Goal: Information Seeking & Learning: Learn about a topic

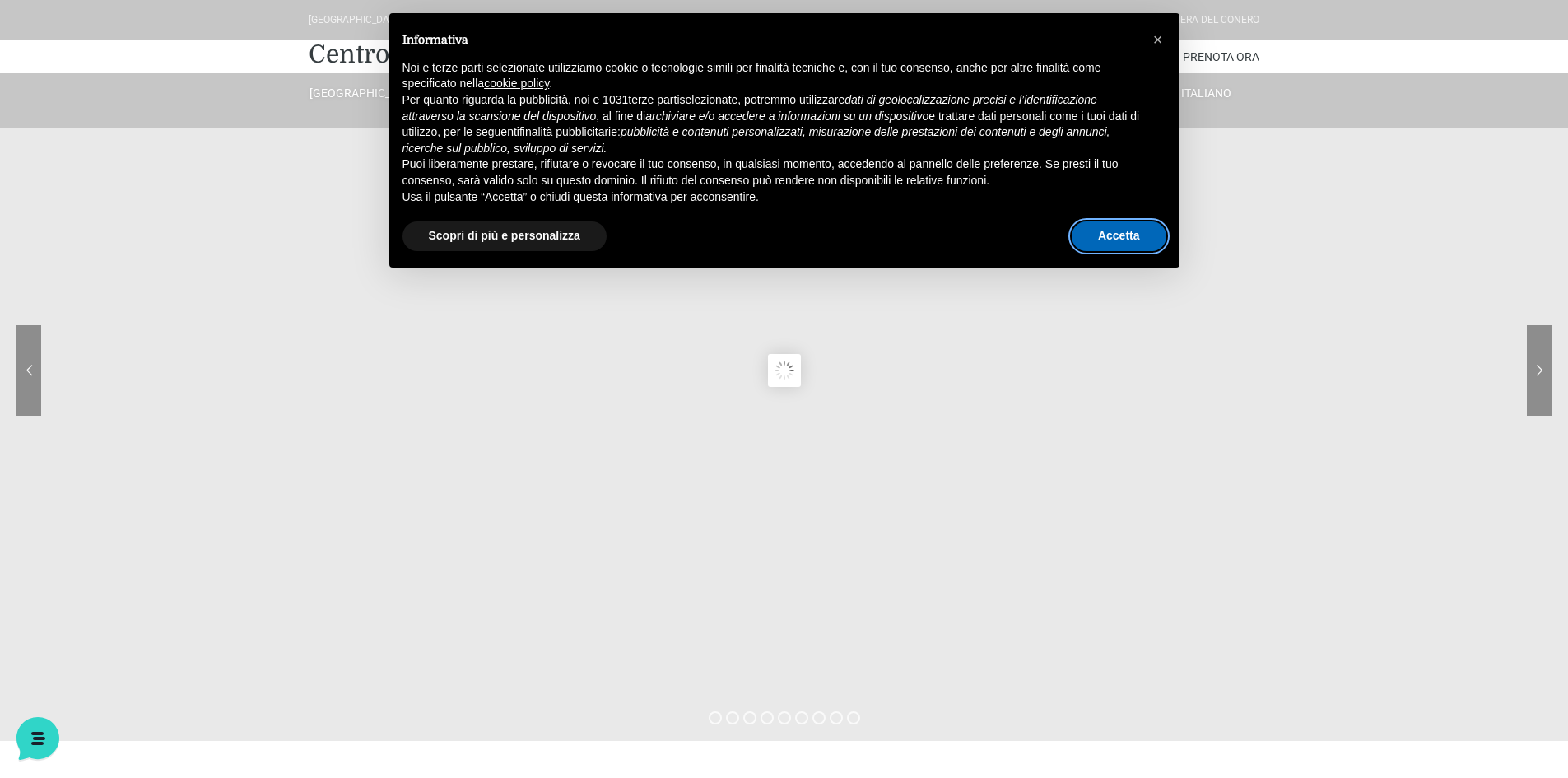
click at [1156, 227] on button "Accetta" at bounding box center [1119, 236] width 94 height 29
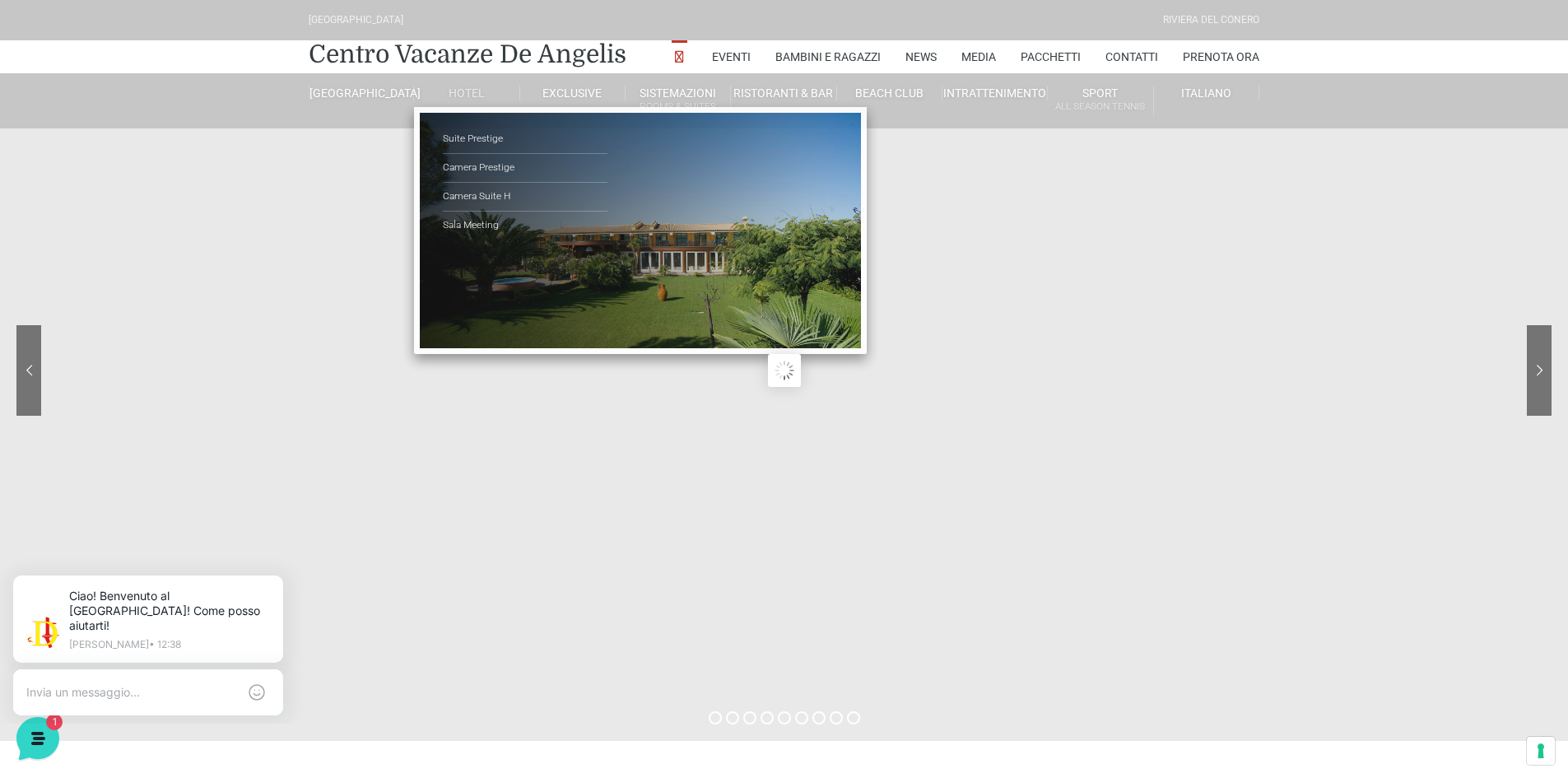
click at [447, 92] on link "Hotel" at bounding box center [467, 93] width 105 height 15
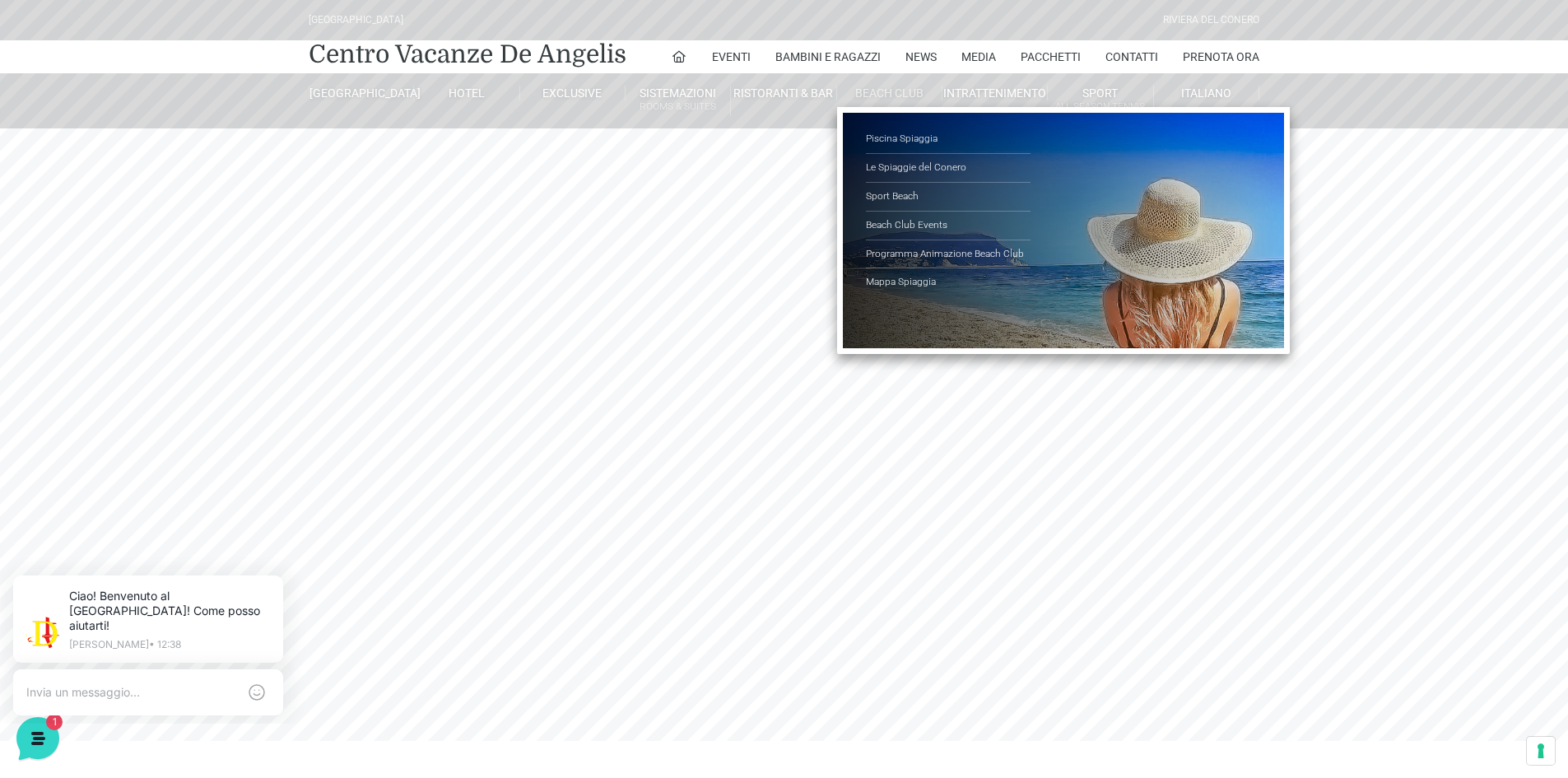
click at [900, 98] on link "Beach Club" at bounding box center [890, 93] width 105 height 15
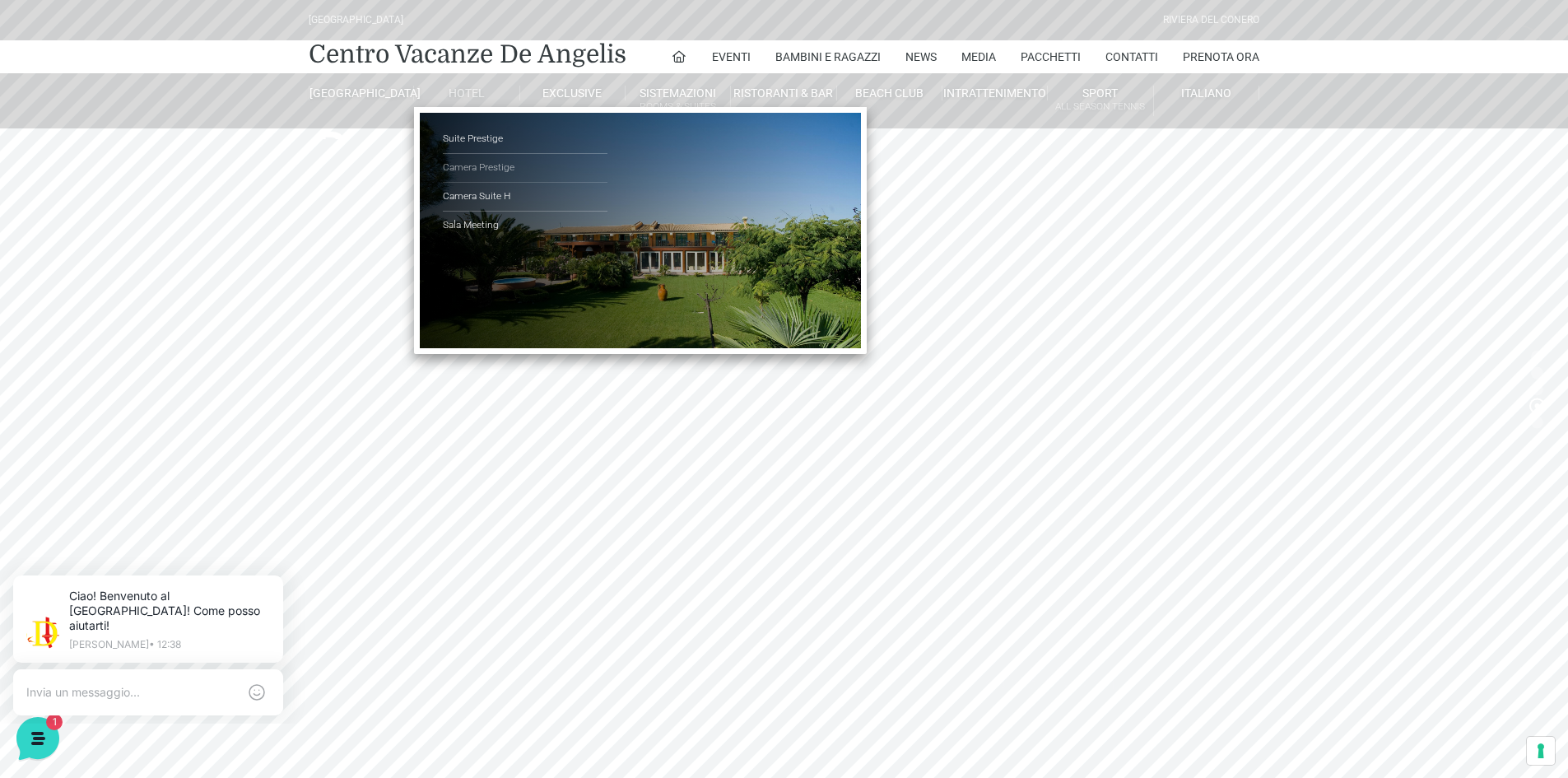
click at [499, 168] on link "Camera Prestige" at bounding box center [525, 168] width 165 height 29
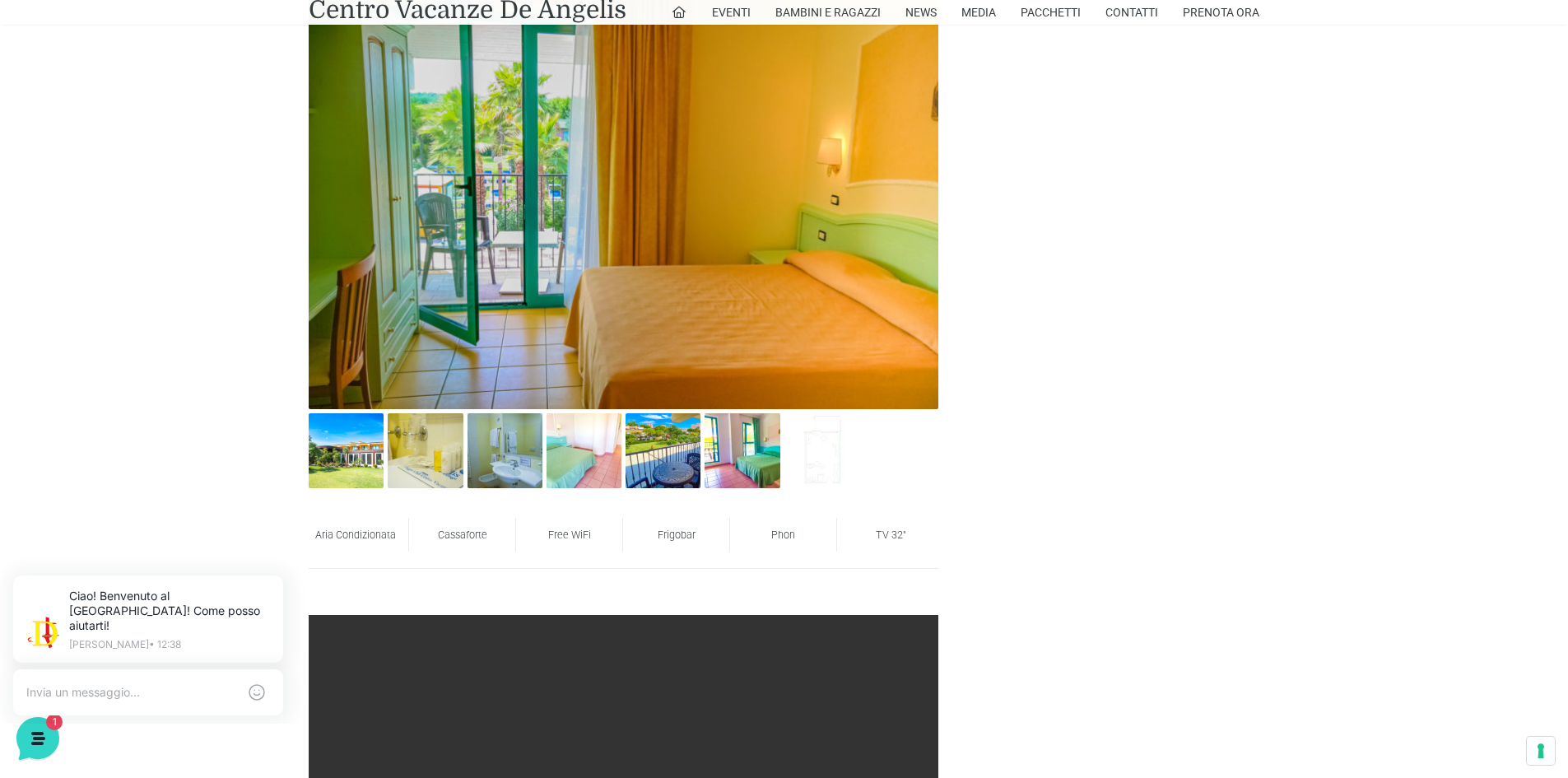
scroll to position [549, 0]
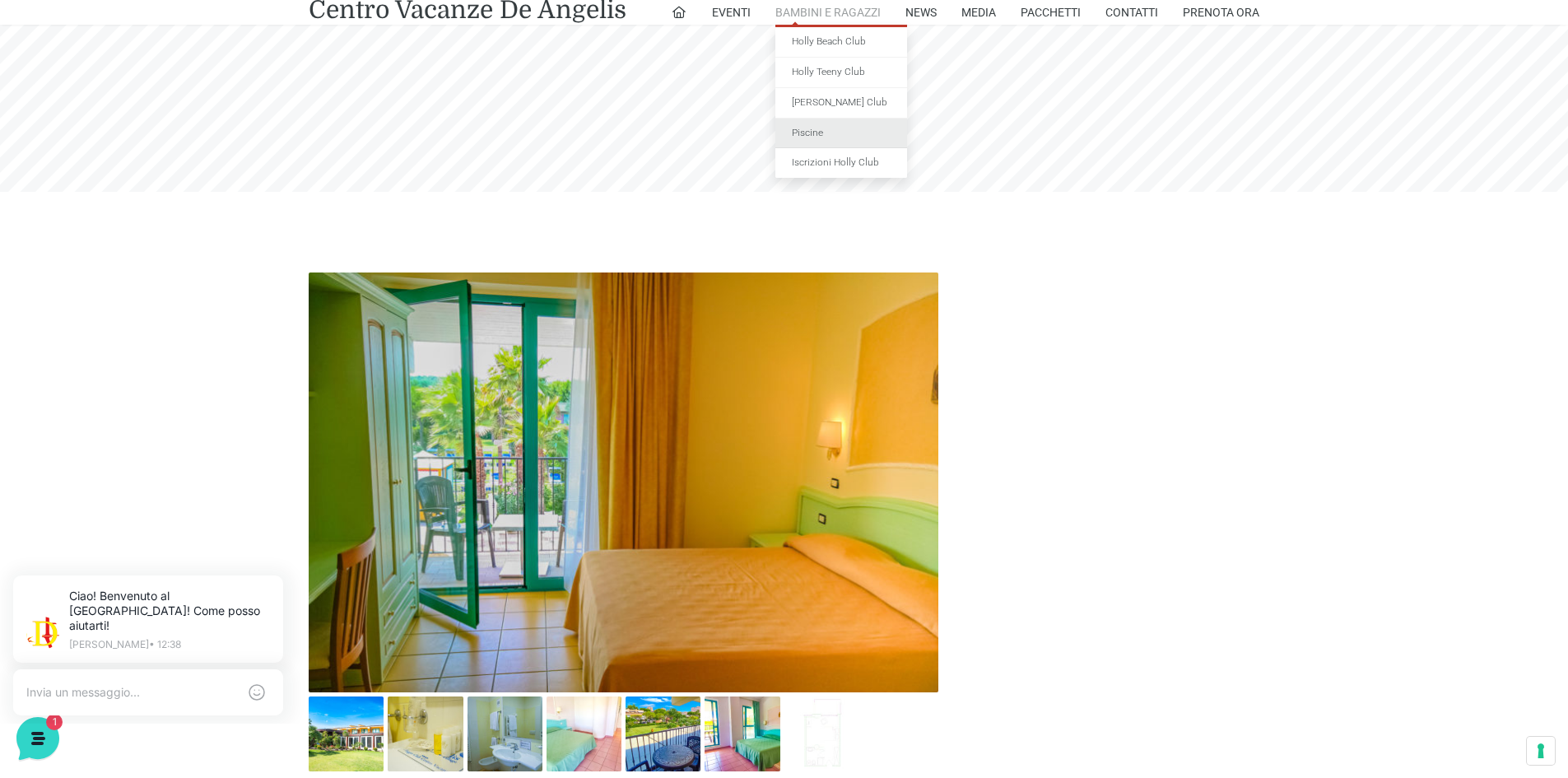
click at [812, 132] on link "Piscine" at bounding box center [841, 134] width 132 height 30
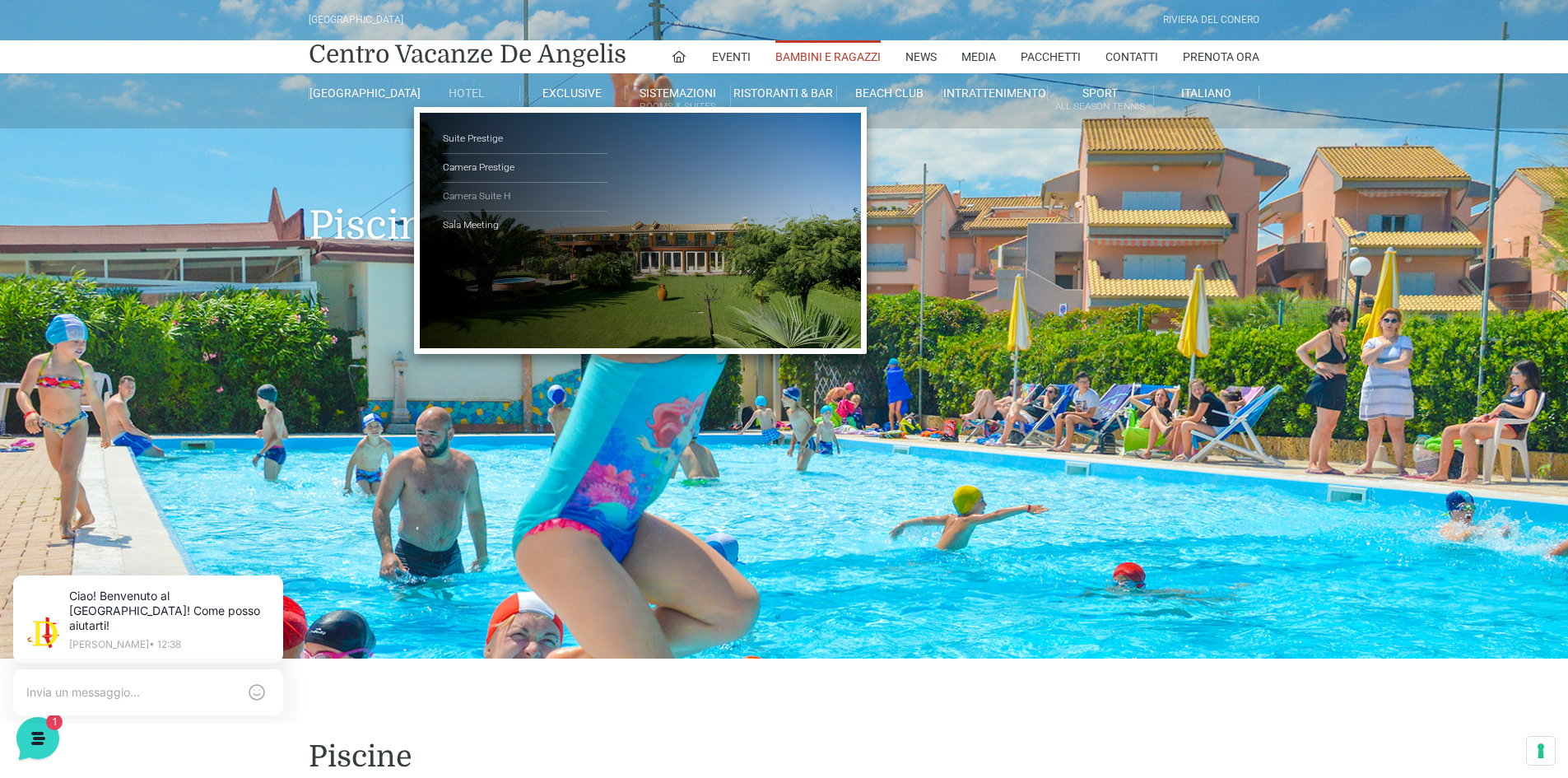
click at [482, 195] on link "Camera Suite H" at bounding box center [525, 197] width 165 height 29
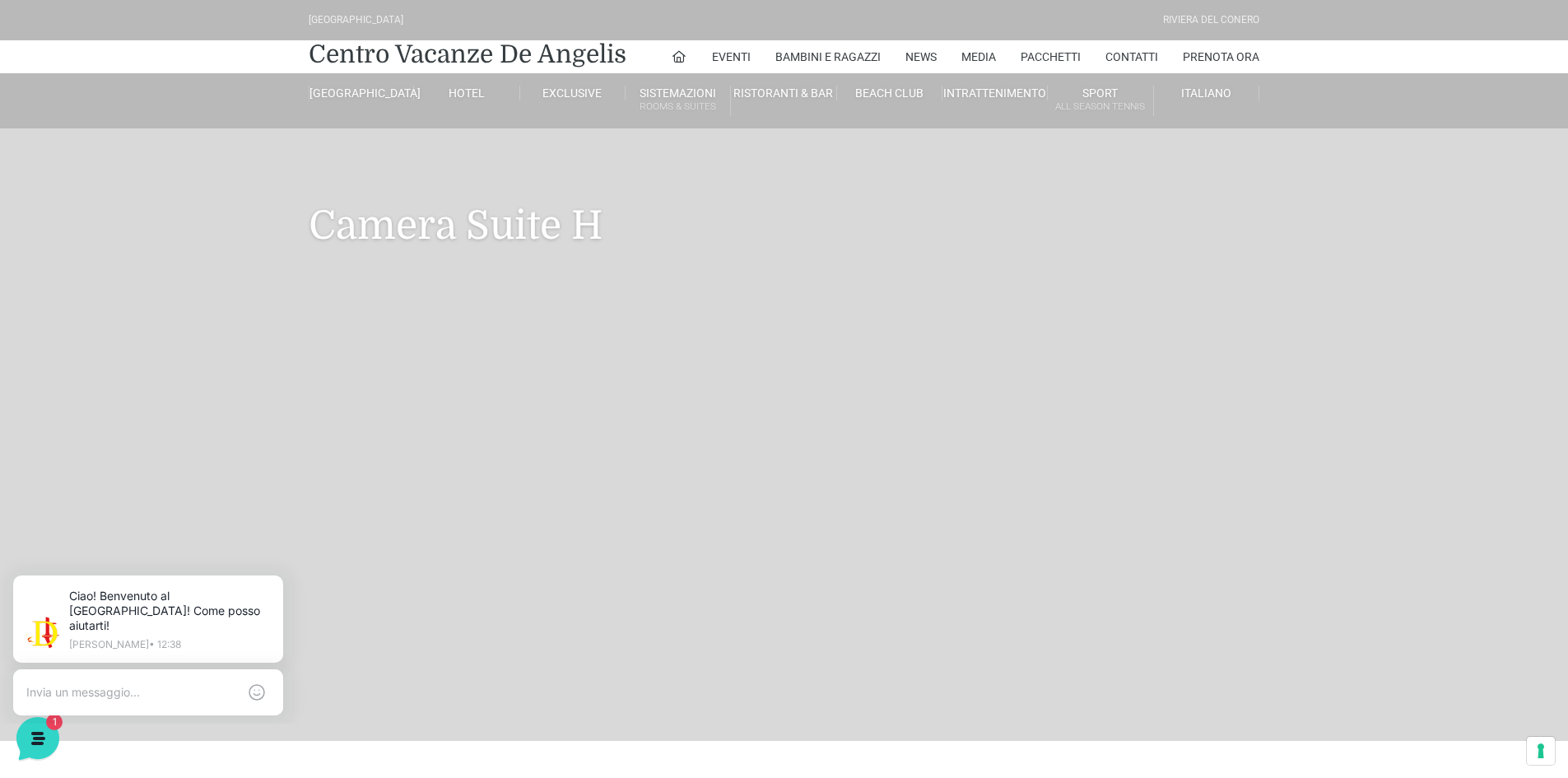
click at [1161, 60] on ul "Eventi Miss Italia Cerimonie Team building Bambini e Ragazzi Holly Beach Club H…" at bounding box center [965, 56] width 589 height 33
click at [1156, 57] on link "Contatti" at bounding box center [1131, 56] width 53 height 33
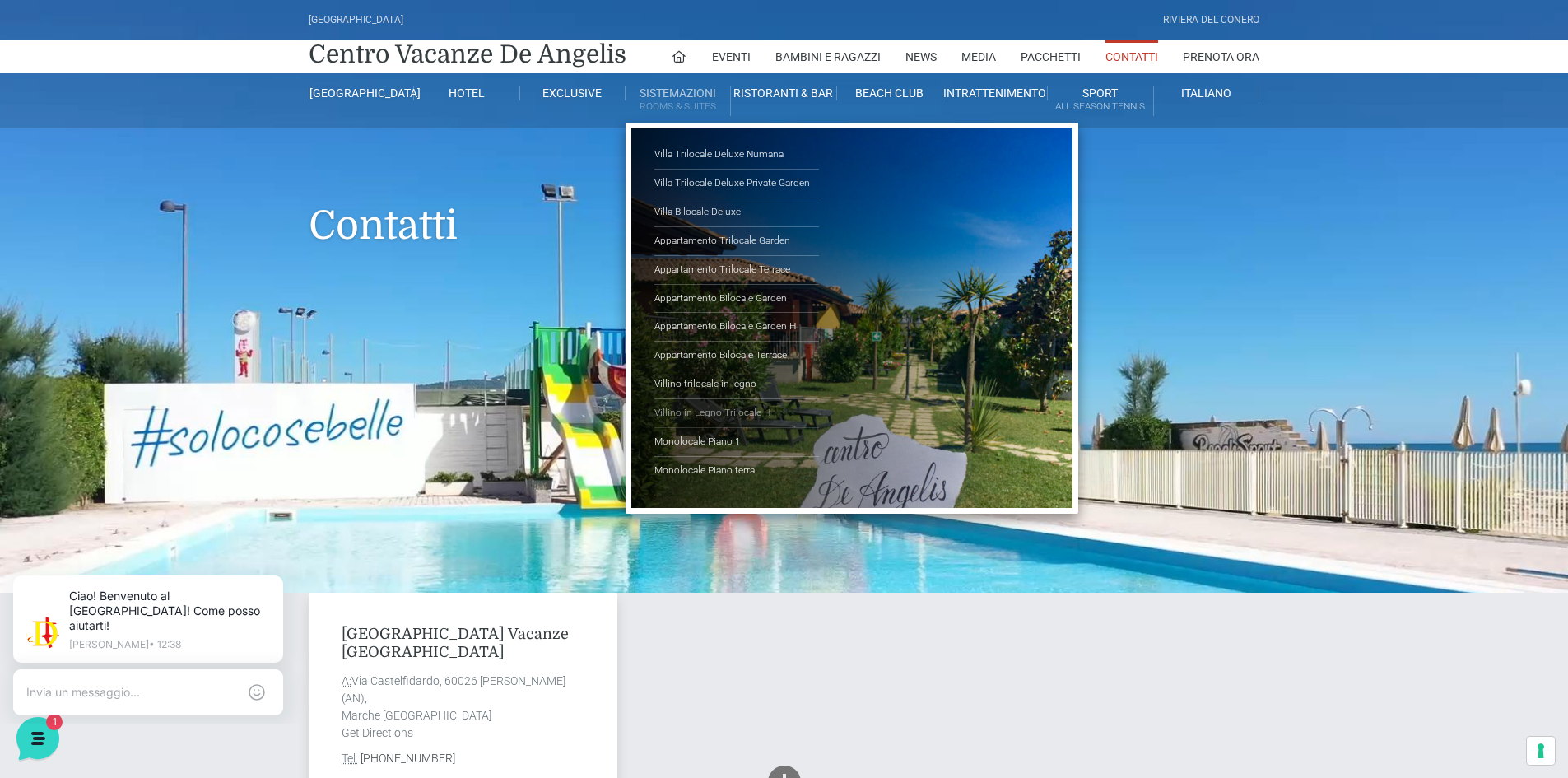
click at [753, 409] on link "Villino in Legno Trilocale H" at bounding box center [736, 414] width 165 height 29
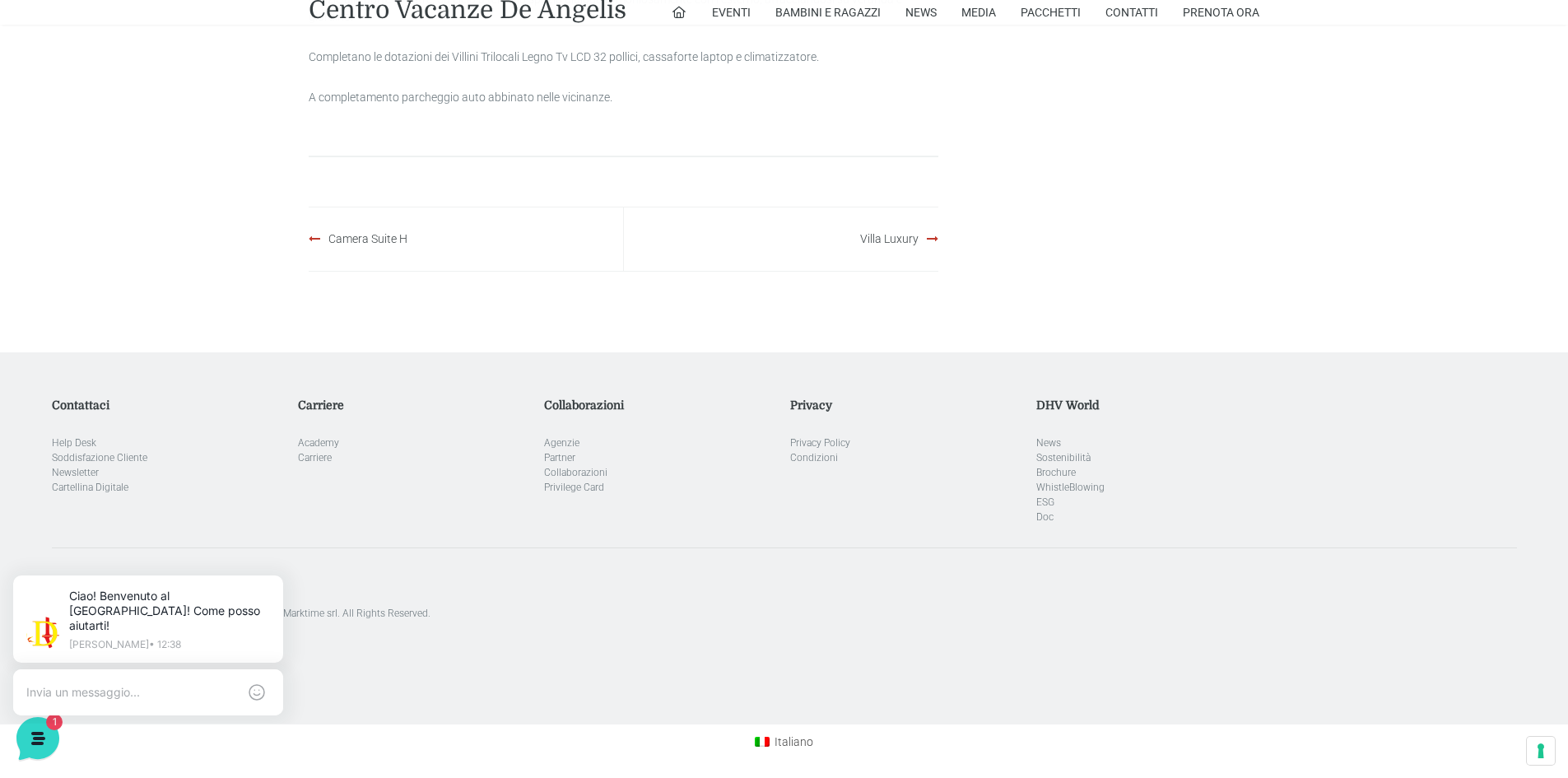
scroll to position [1235, 0]
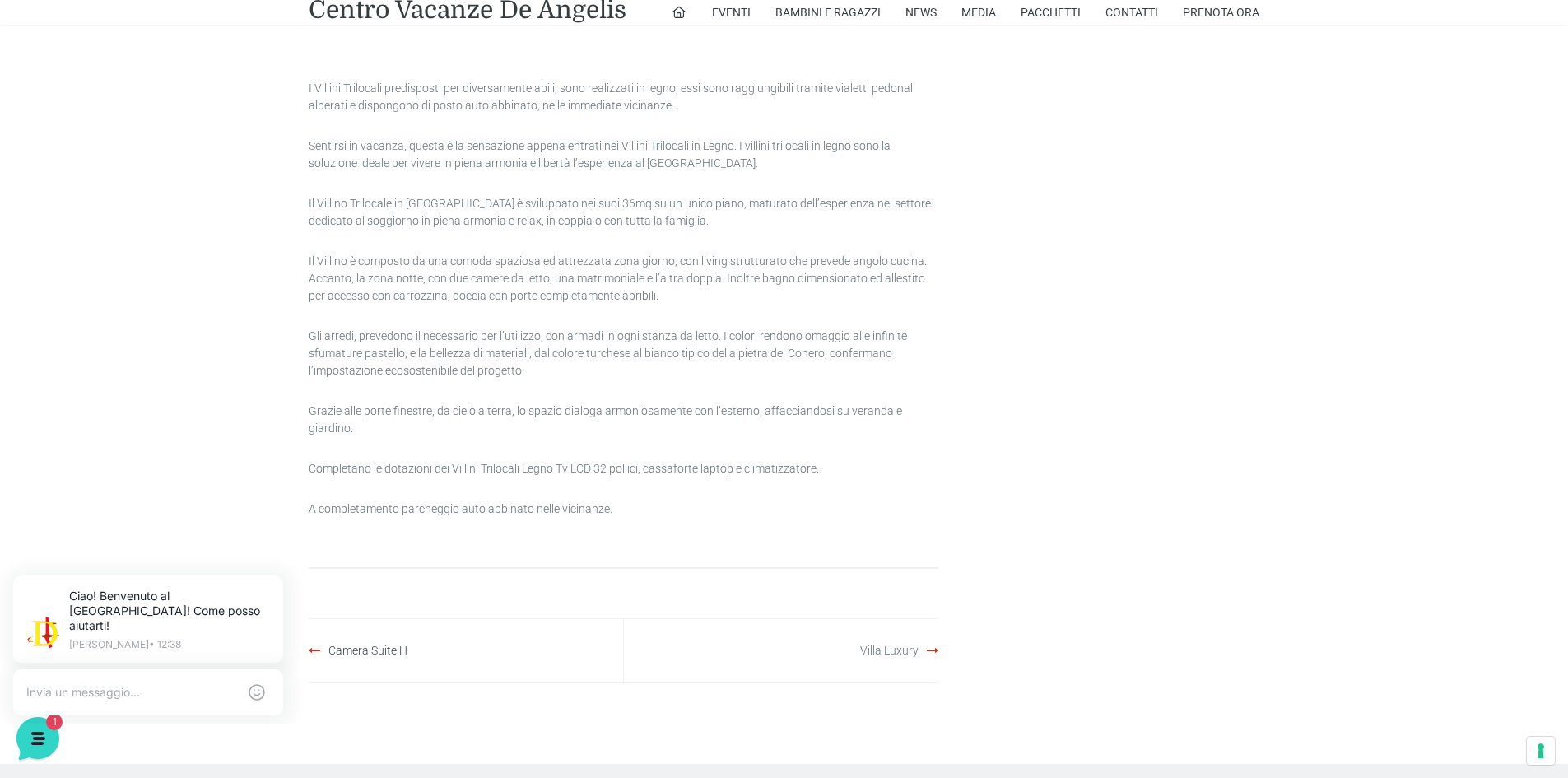
click at [887, 652] on link "Villa Luxury" at bounding box center [889, 650] width 59 height 13
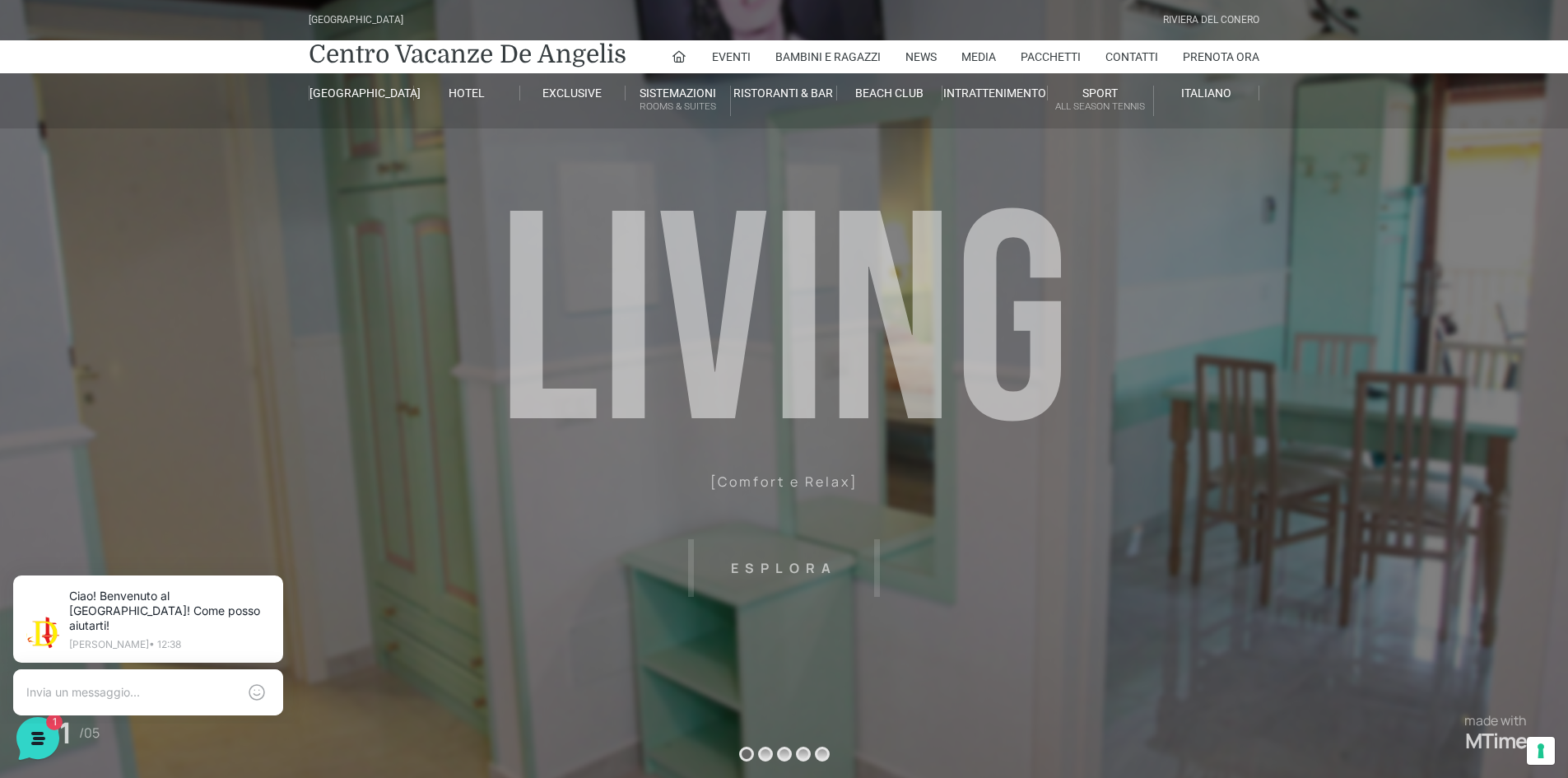
click at [785, 561] on header "Villaggio Hotel Resort Riviera Del Conero Centro Vacanze De Angelis Eventi Miss…" at bounding box center [784, 370] width 1568 height 741
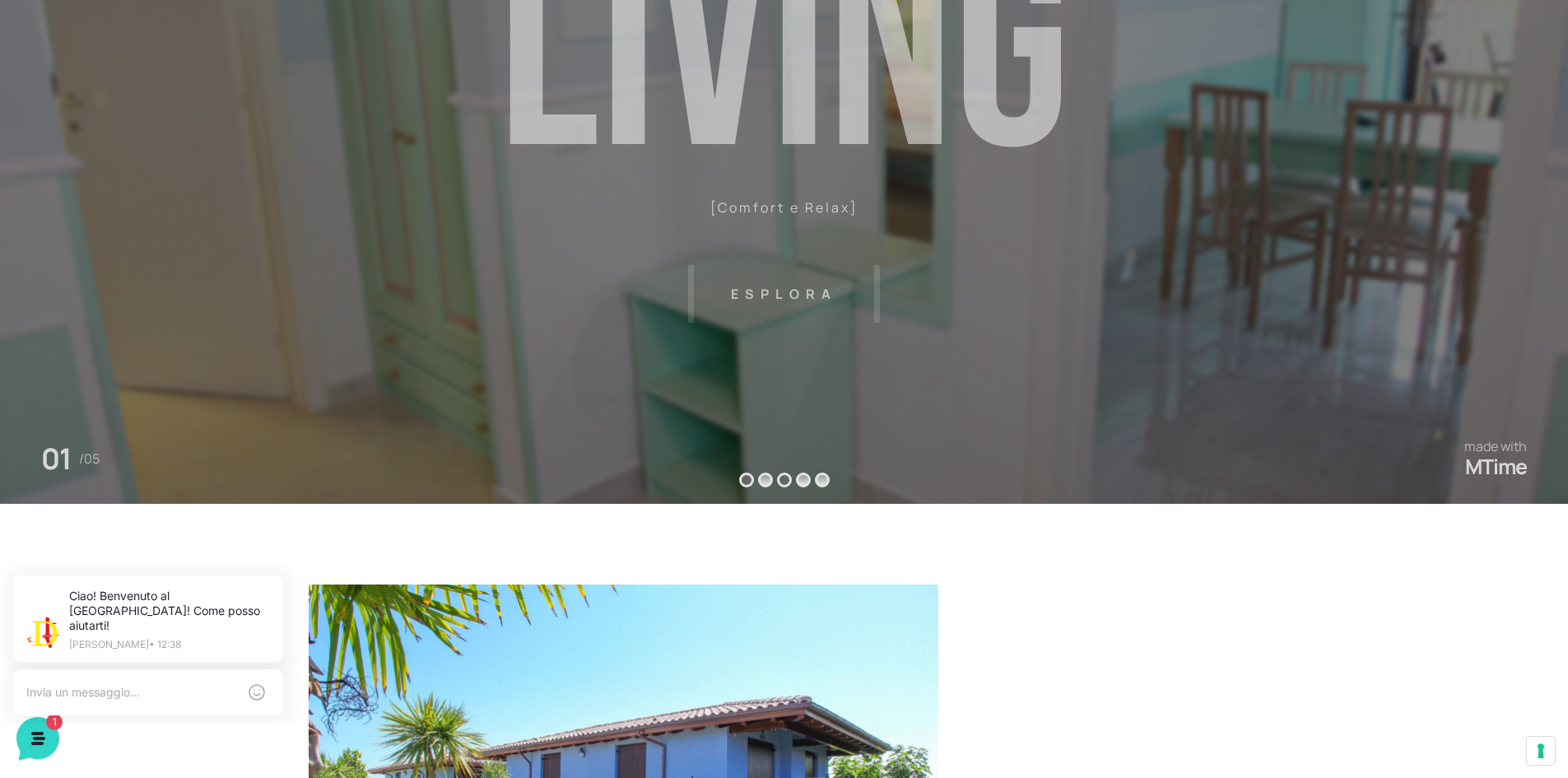
click at [778, 481] on sr7-bullet at bounding box center [784, 479] width 15 height 15
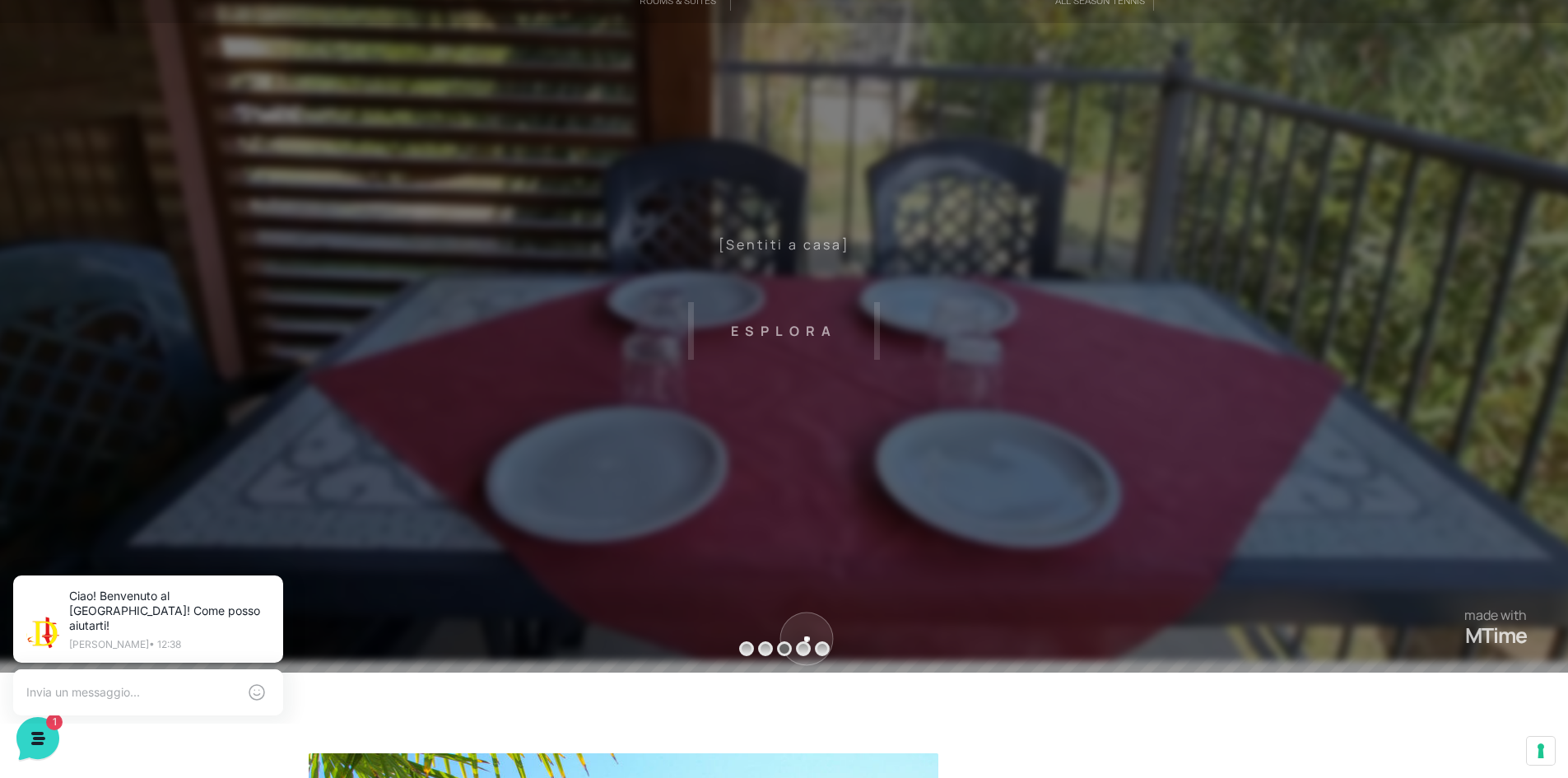
scroll to position [0, 0]
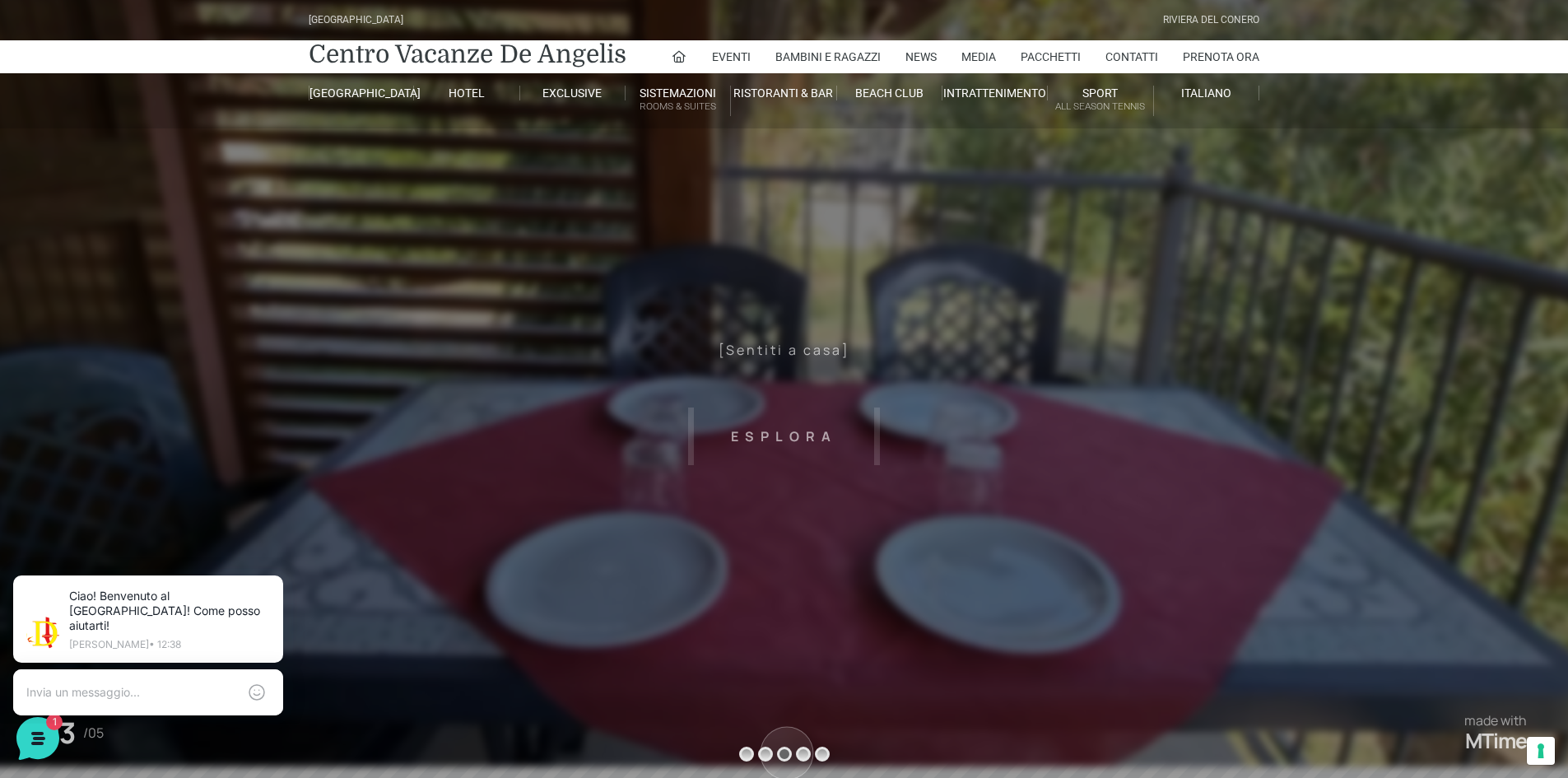
click at [787, 753] on sr7-bullet at bounding box center [784, 754] width 15 height 15
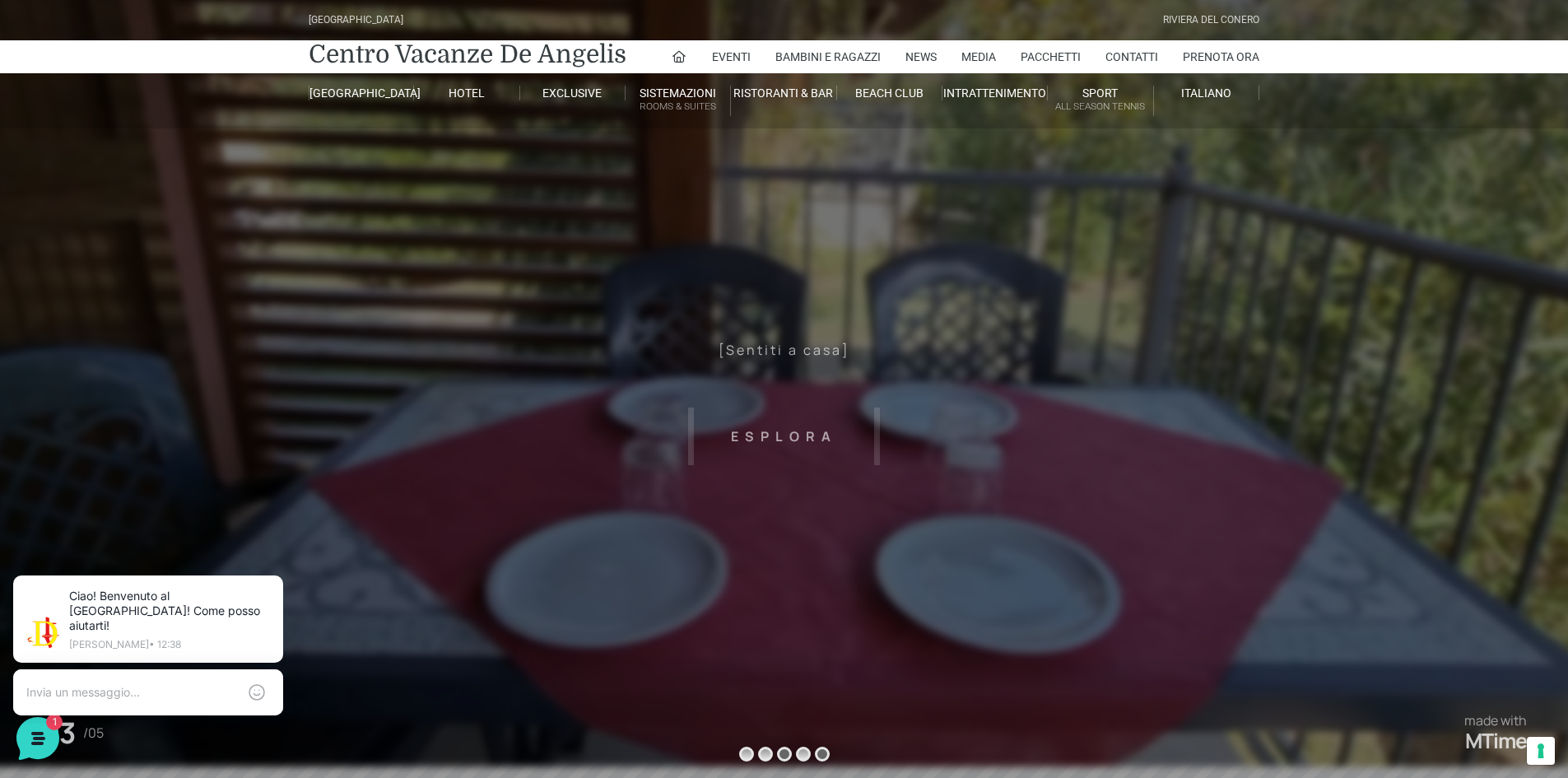
click at [826, 754] on sr7-bullet at bounding box center [822, 754] width 15 height 15
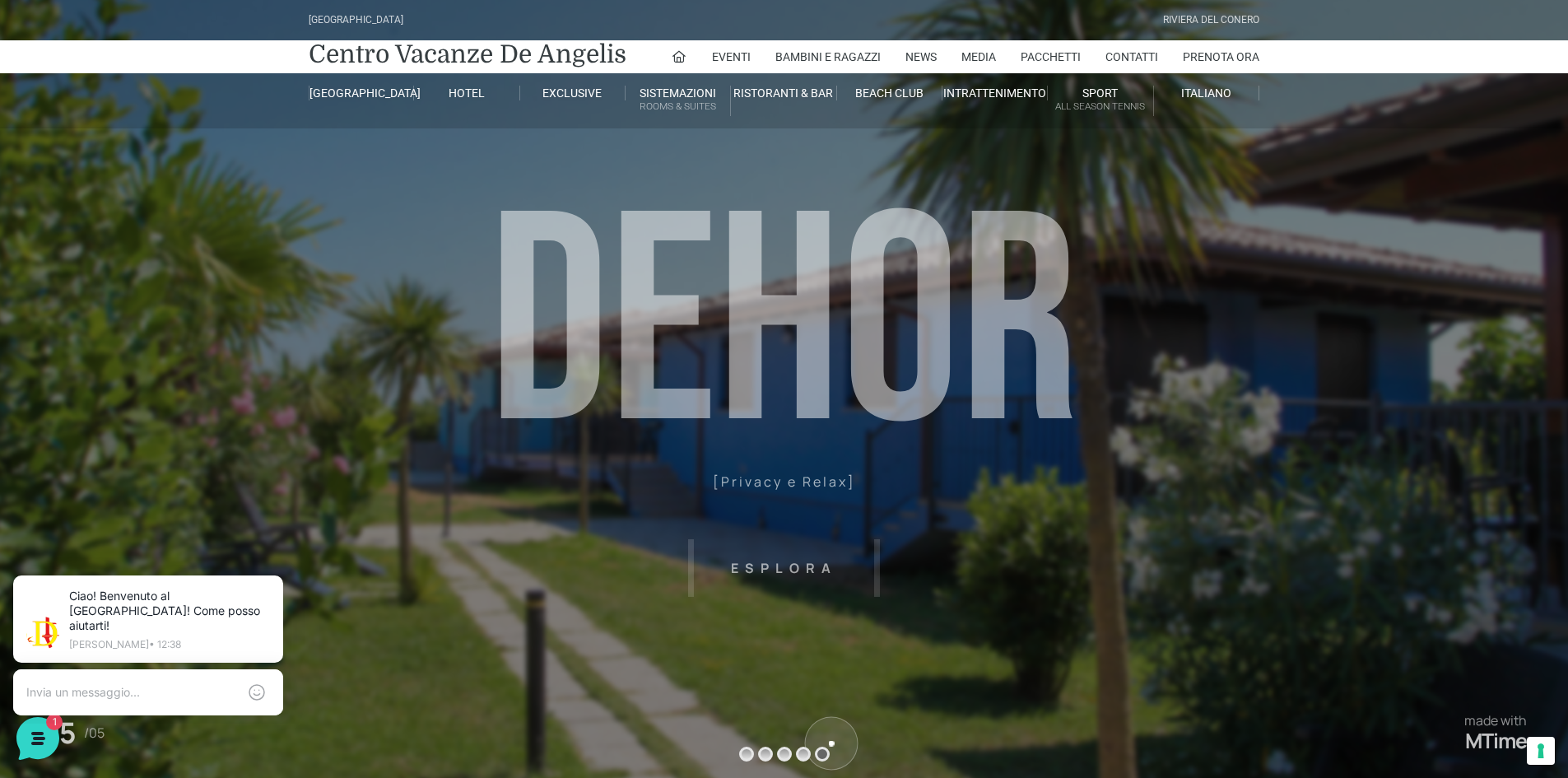
click at [777, 573] on header "Villaggio Hotel Resort Riviera Del Conero Centro Vacanze De Angelis Eventi Miss…" at bounding box center [784, 370] width 1568 height 741
click at [667, 102] on small "Rooms & Suites" at bounding box center [677, 107] width 104 height 16
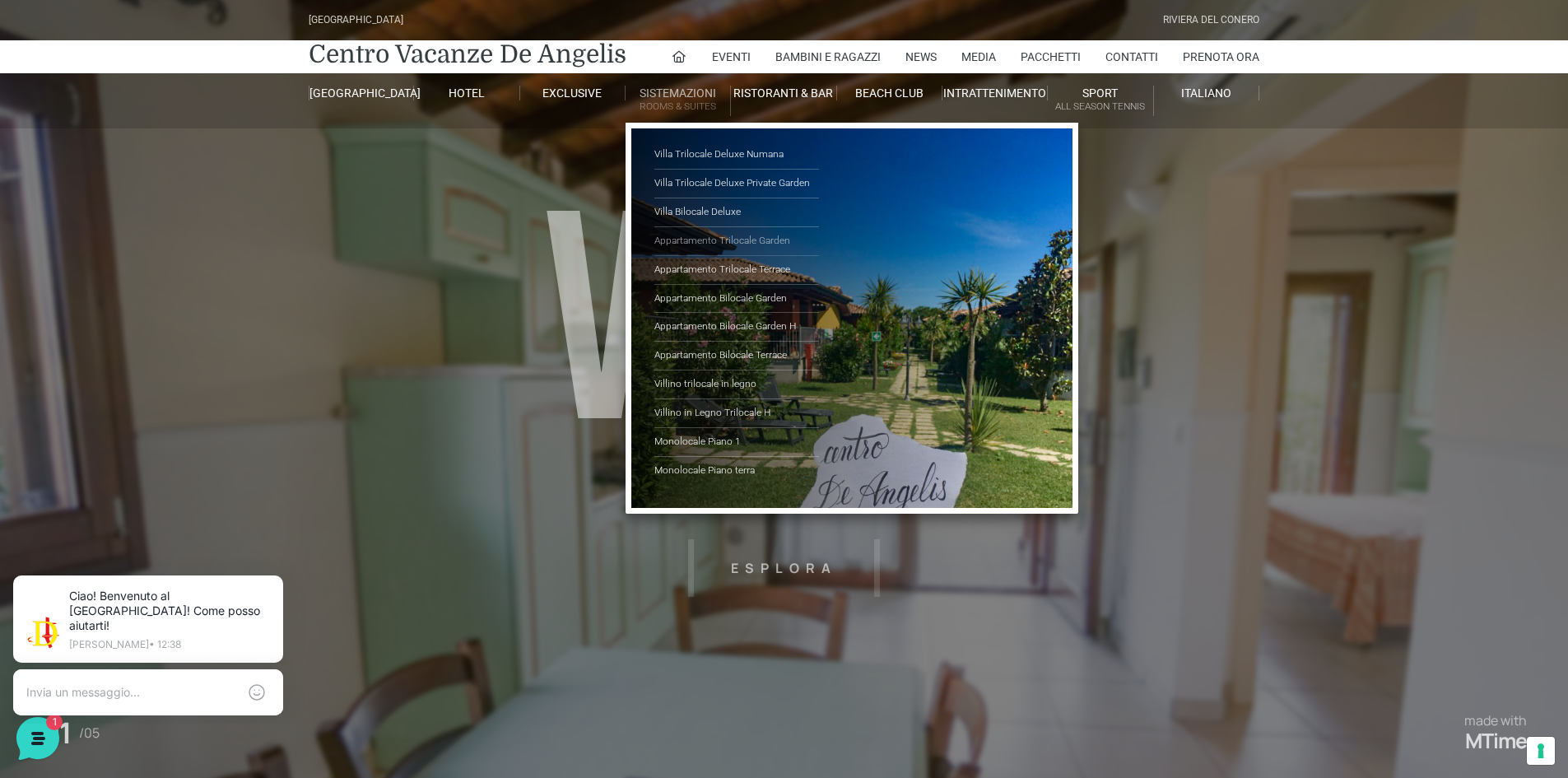
click at [772, 236] on link "Appartamento Trilocale Garden" at bounding box center [736, 242] width 165 height 29
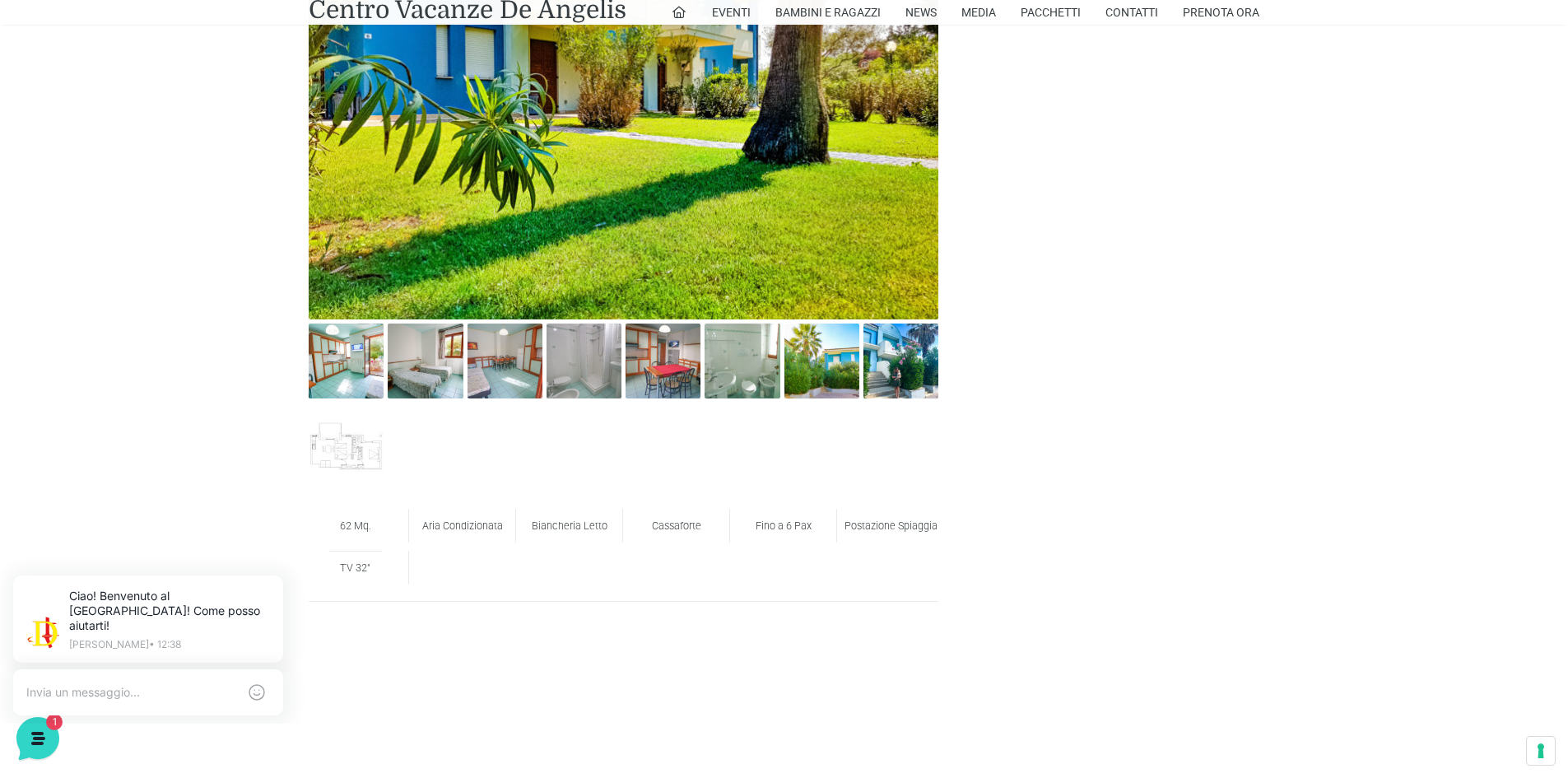
scroll to position [961, 0]
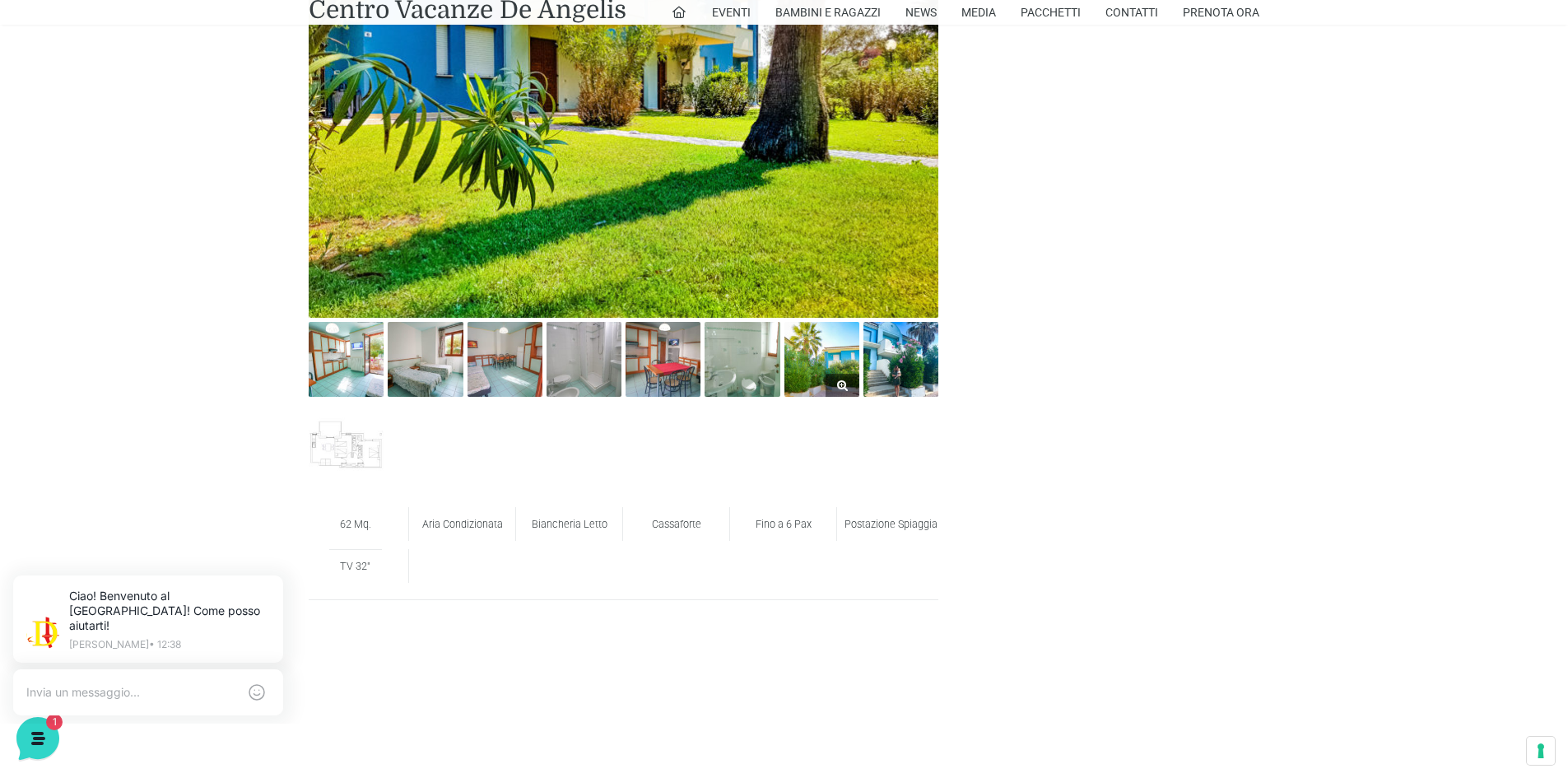
click at [810, 368] on img at bounding box center [821, 359] width 75 height 75
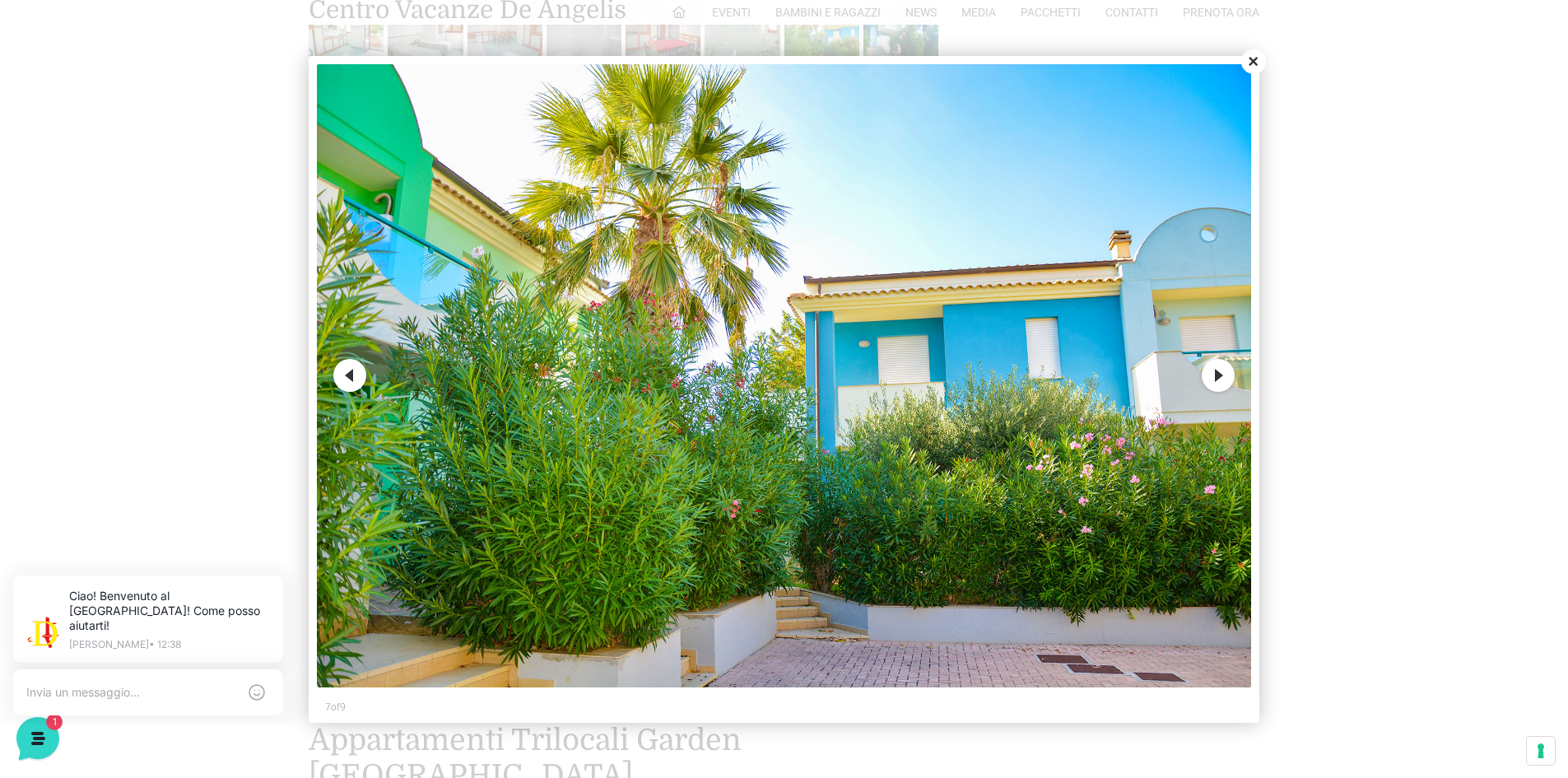
scroll to position [1372, 0]
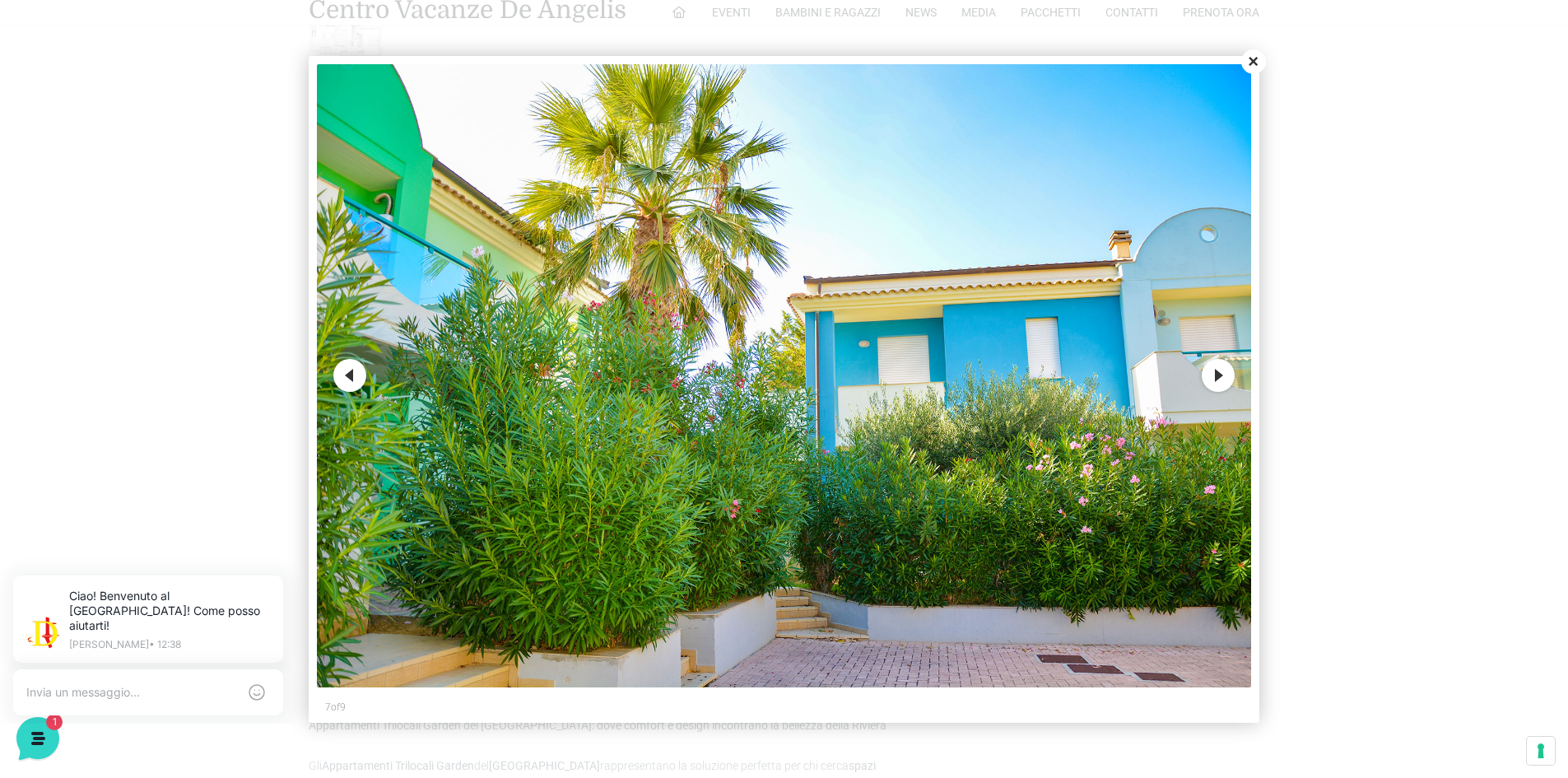
click at [1221, 376] on button "Next" at bounding box center [1218, 375] width 33 height 33
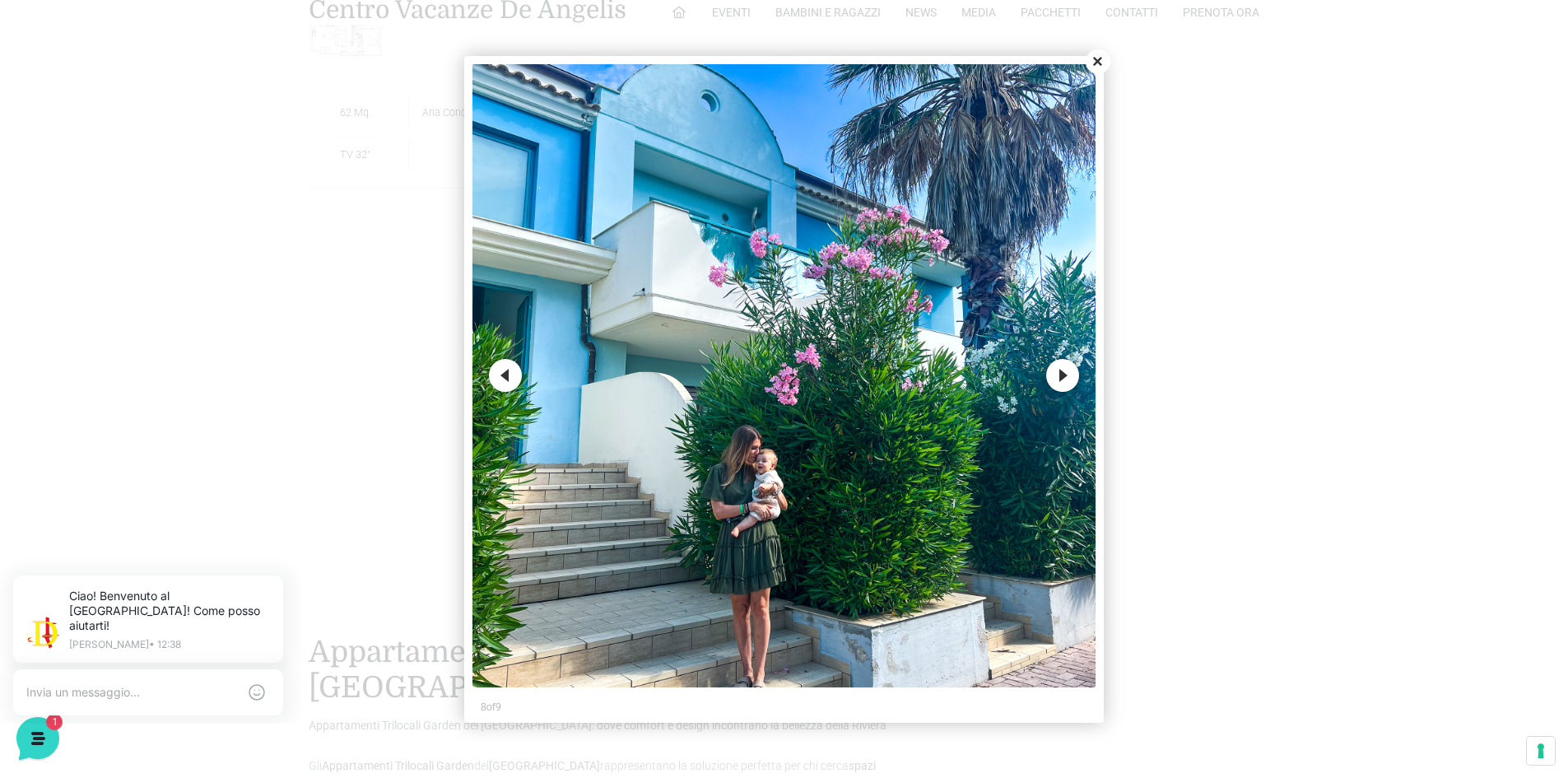
click at [1060, 383] on button "Next" at bounding box center [1062, 375] width 33 height 33
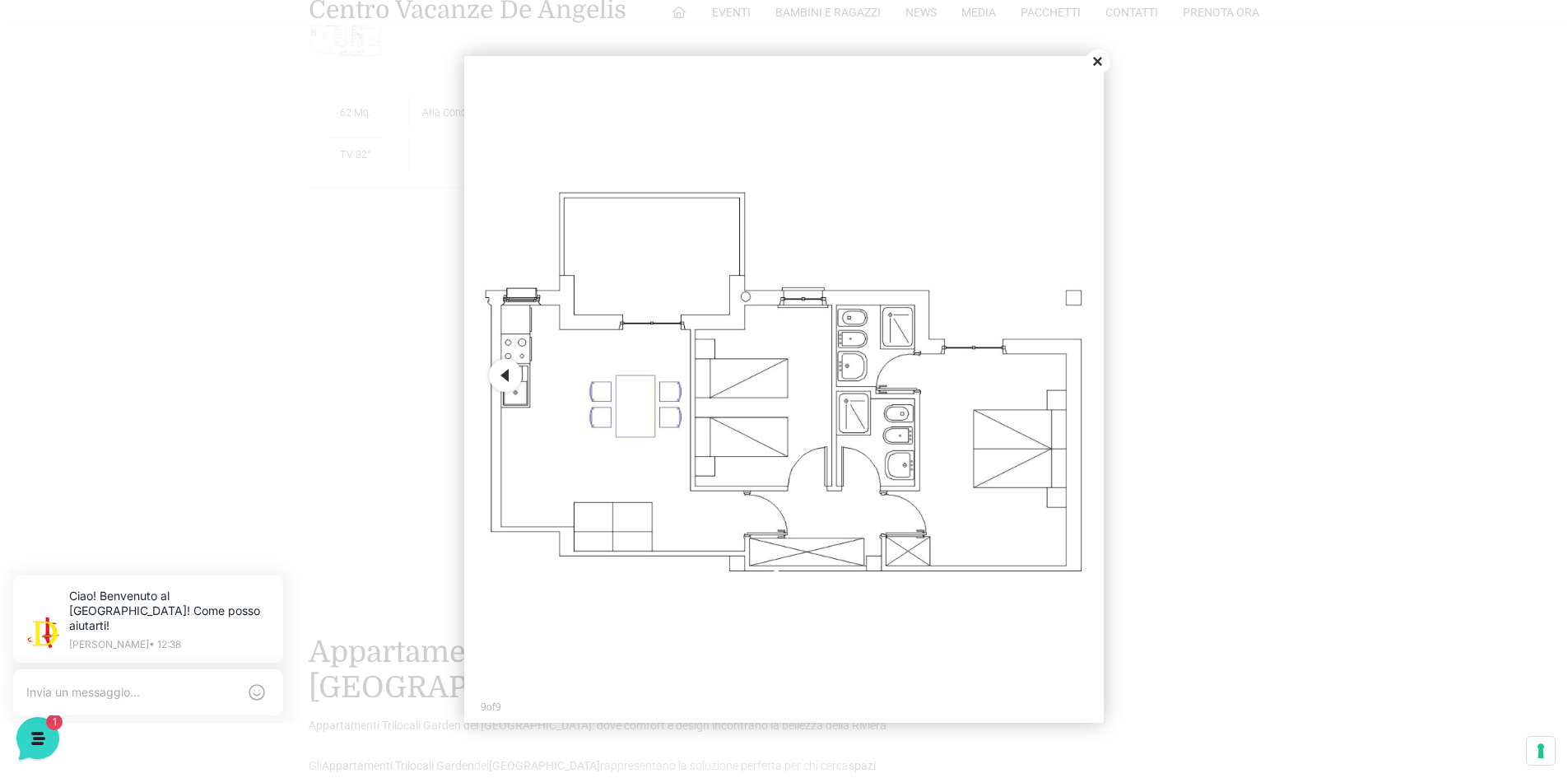
click at [1099, 61] on button "Close" at bounding box center [1098, 61] width 25 height 25
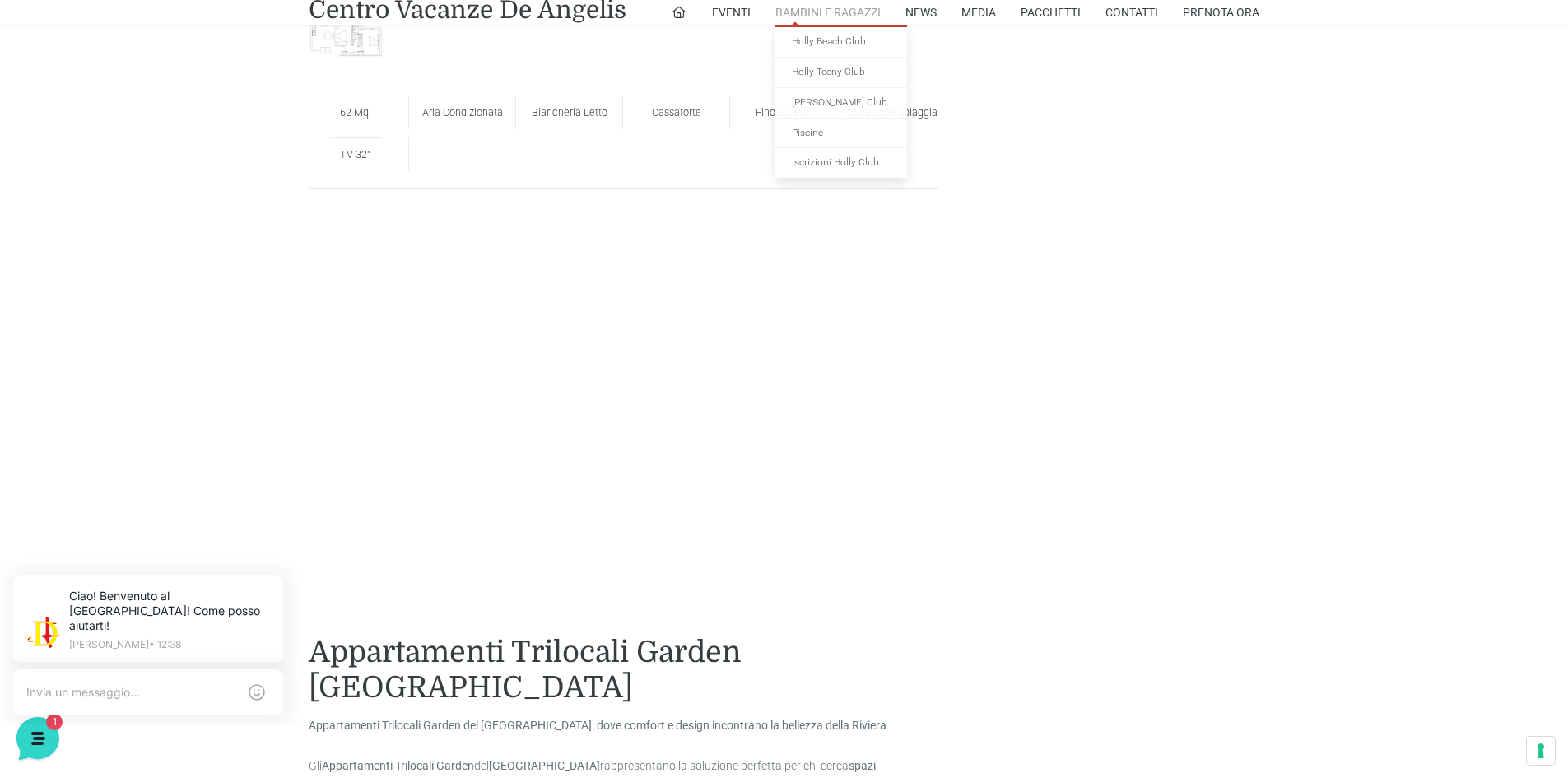
click at [828, 13] on link "Bambini e Ragazzi" at bounding box center [828, 12] width 105 height 25
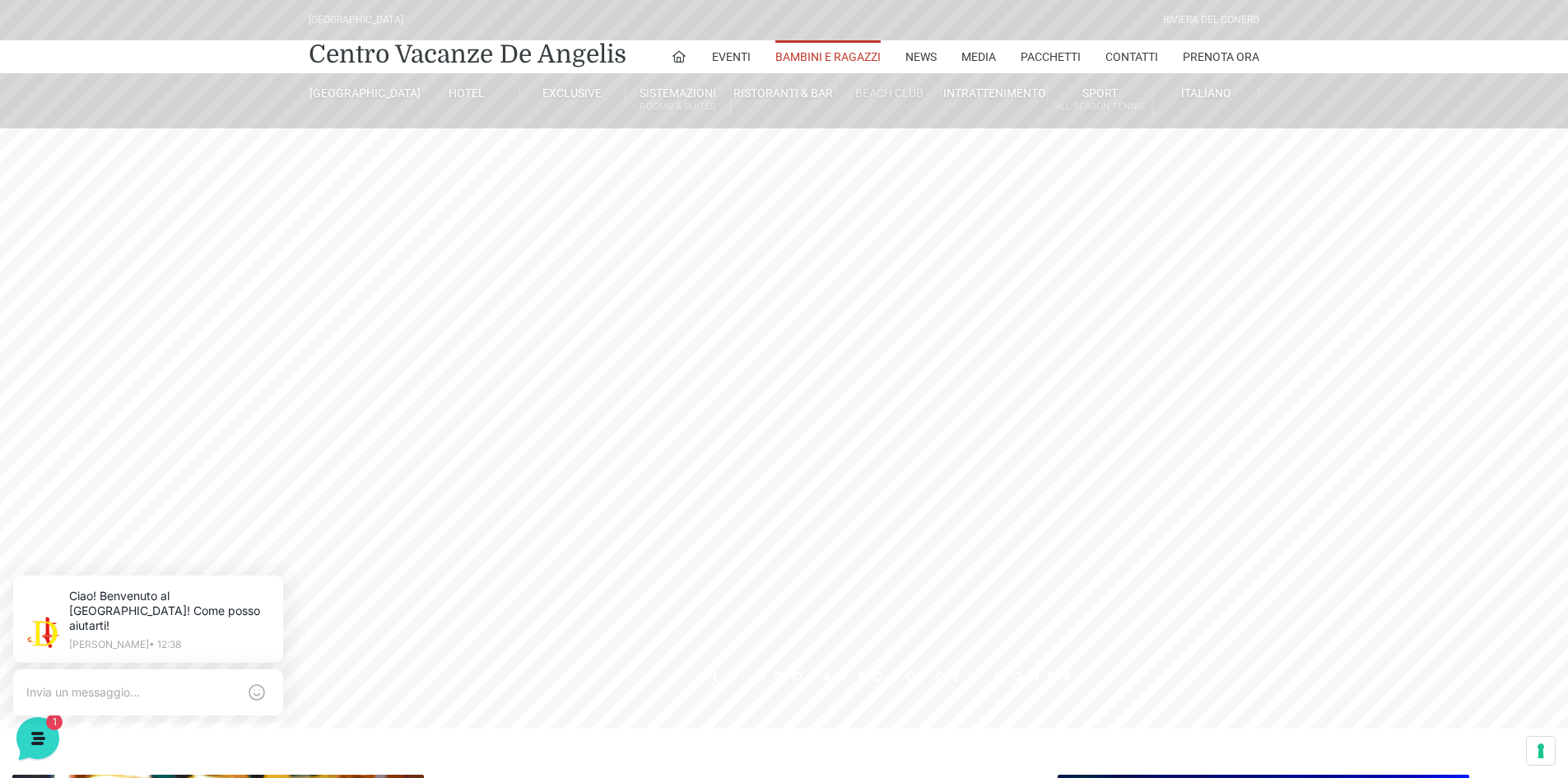
click at [883, 92] on link "Beach Club" at bounding box center [890, 93] width 105 height 15
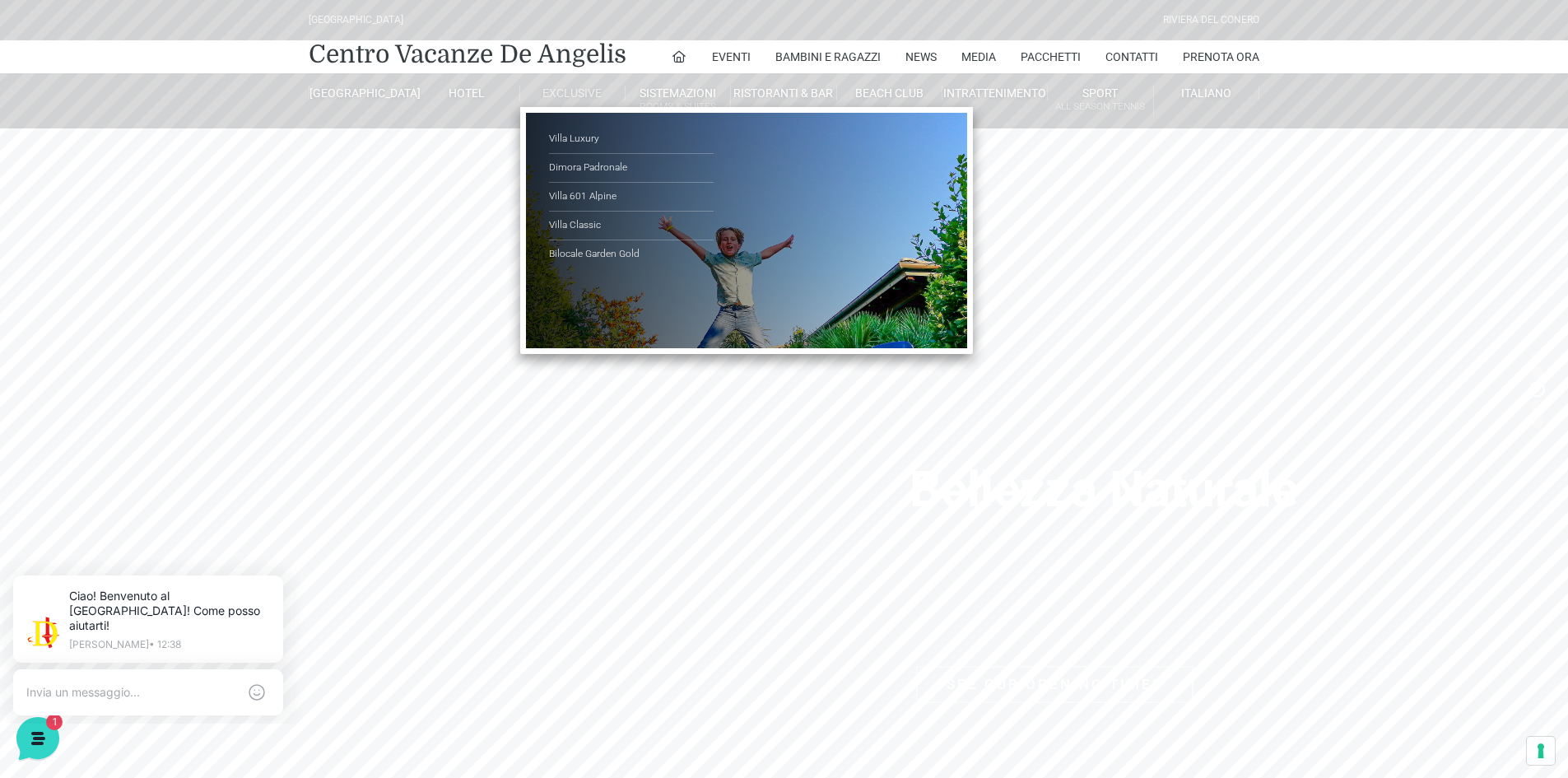
click at [584, 86] on link "Exclusive" at bounding box center [573, 93] width 105 height 15
click at [576, 164] on link "Dimora Padronale" at bounding box center [631, 168] width 165 height 29
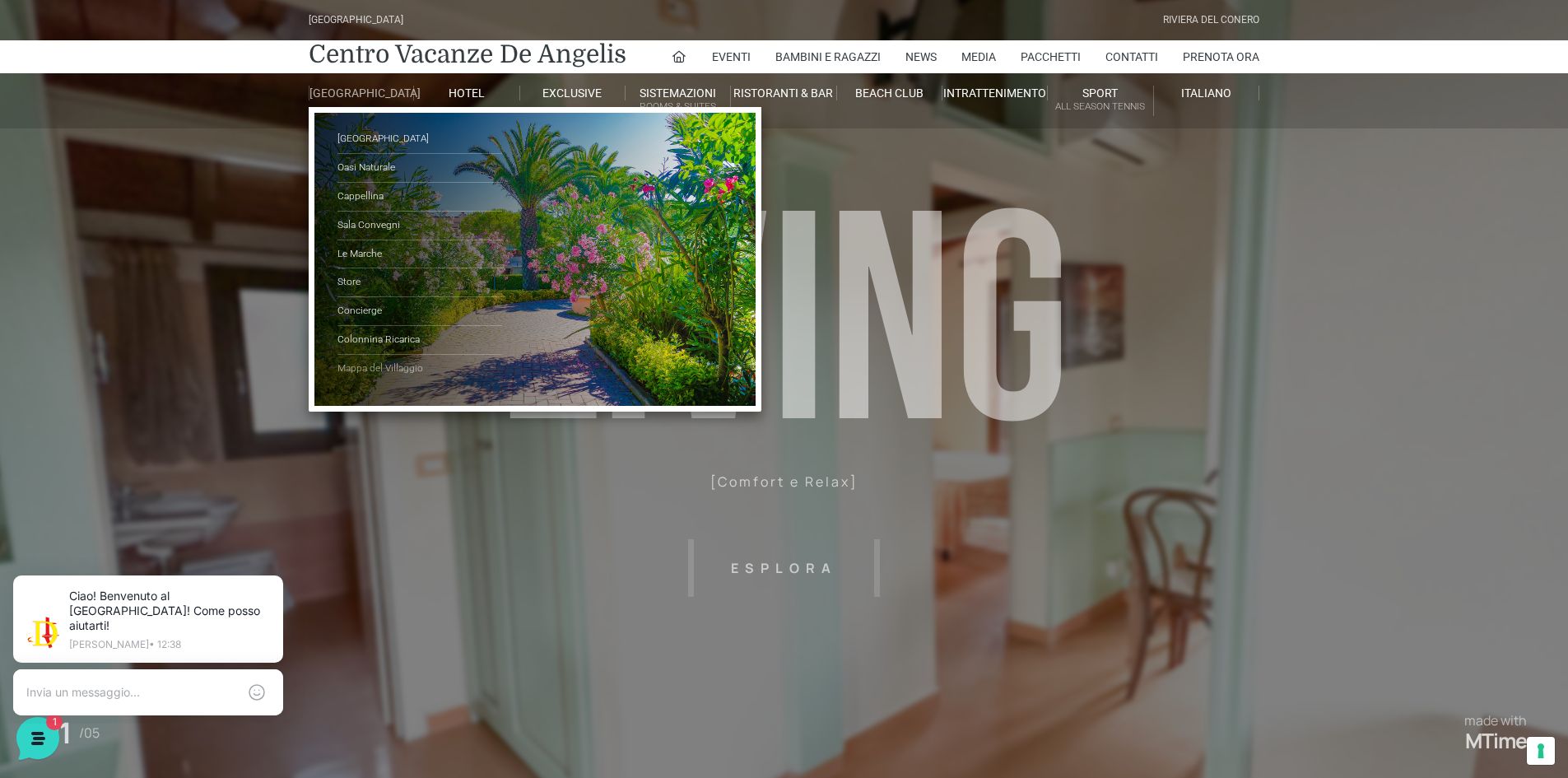
click at [367, 380] on link "Mappa del Villaggio" at bounding box center [420, 368] width 165 height 28
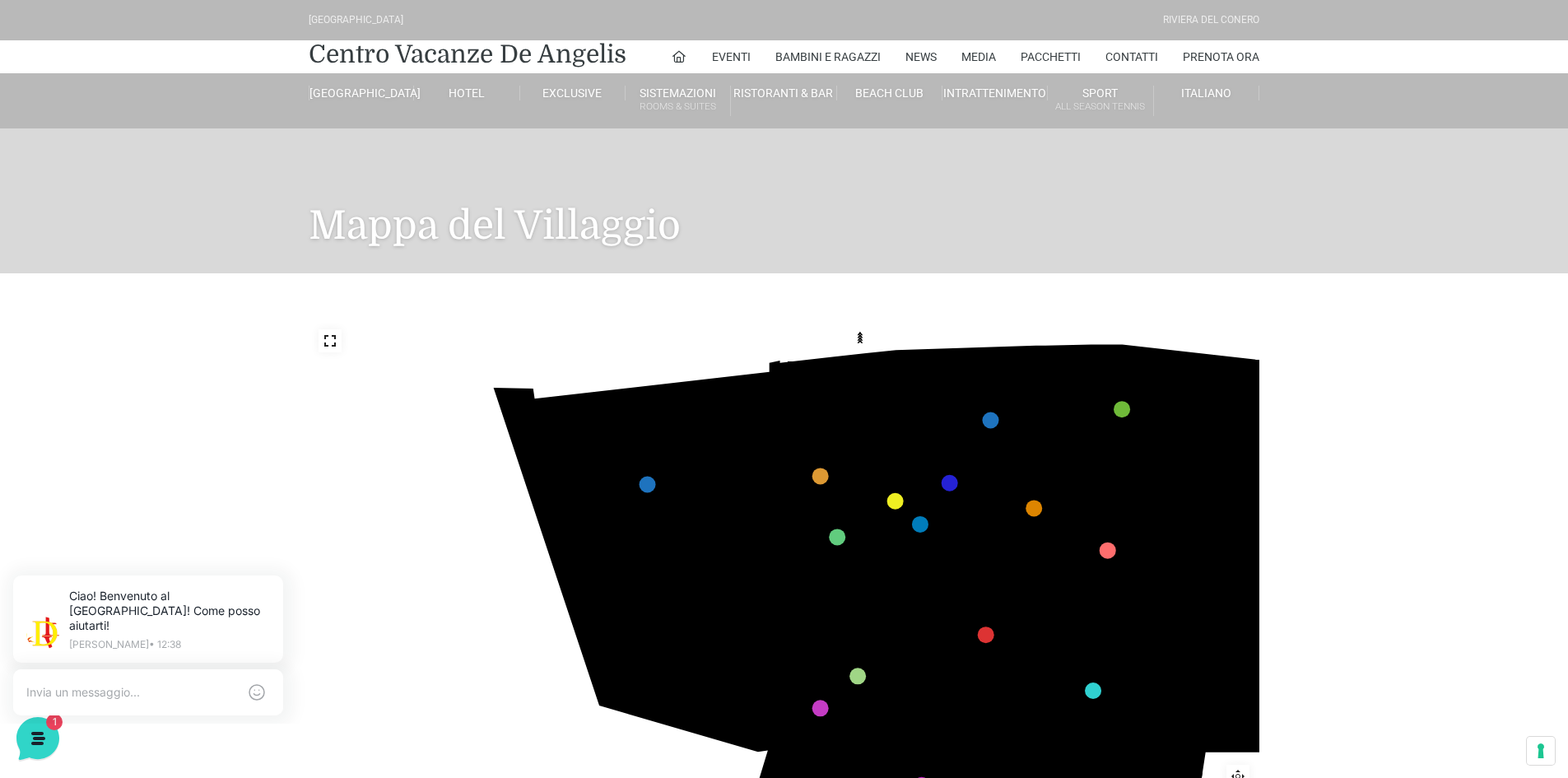
drag, startPoint x: 428, startPoint y: 446, endPoint x: 697, endPoint y: 451, distance: 269.0
click at [697, 451] on icon "436 435 437 434 441 430 440 431 439 432 438 433 424 423 425 422 429 418 428 419…" at bounding box center [1043, 620] width 1140 height 643
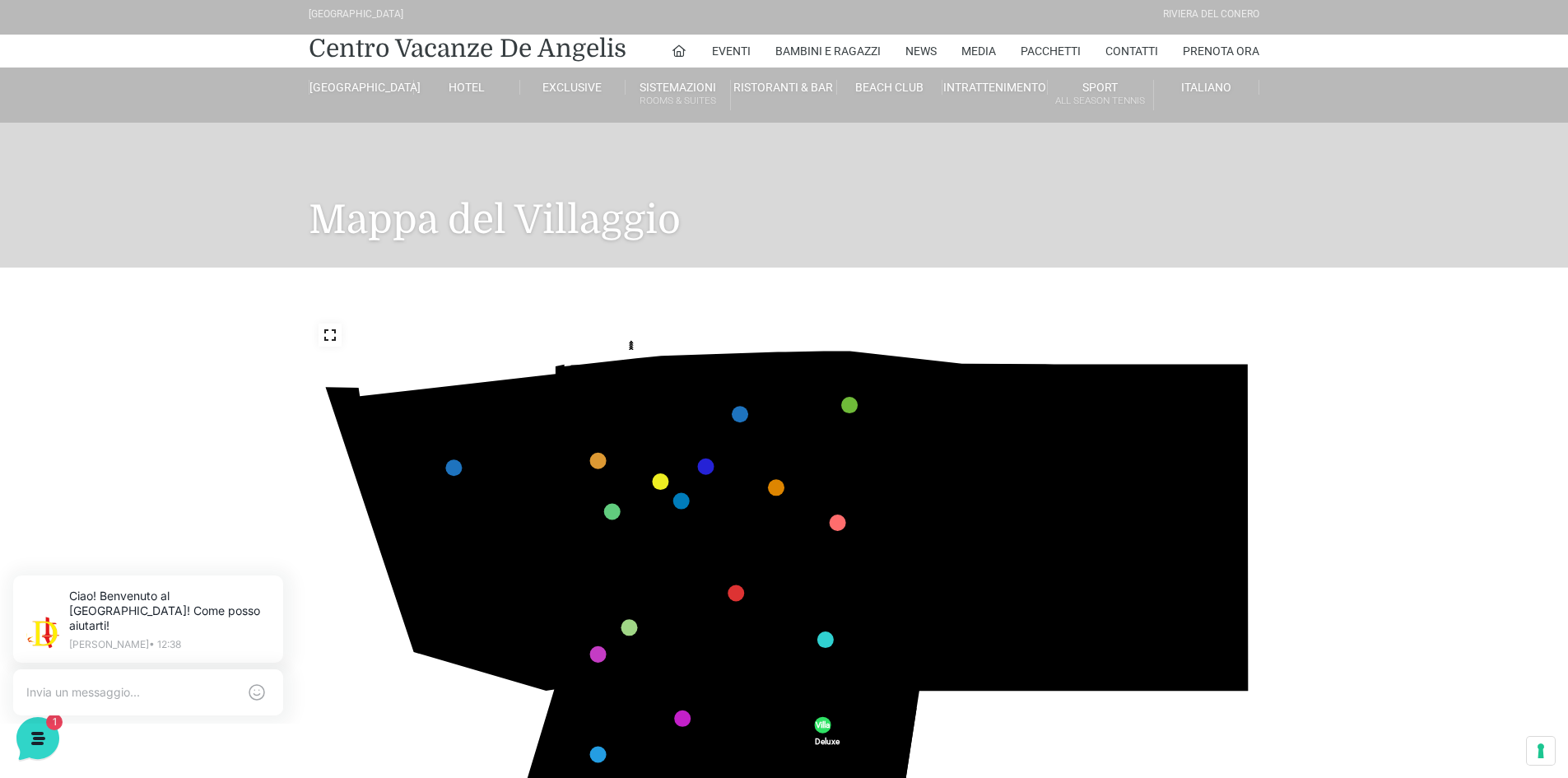
scroll to position [4, 0]
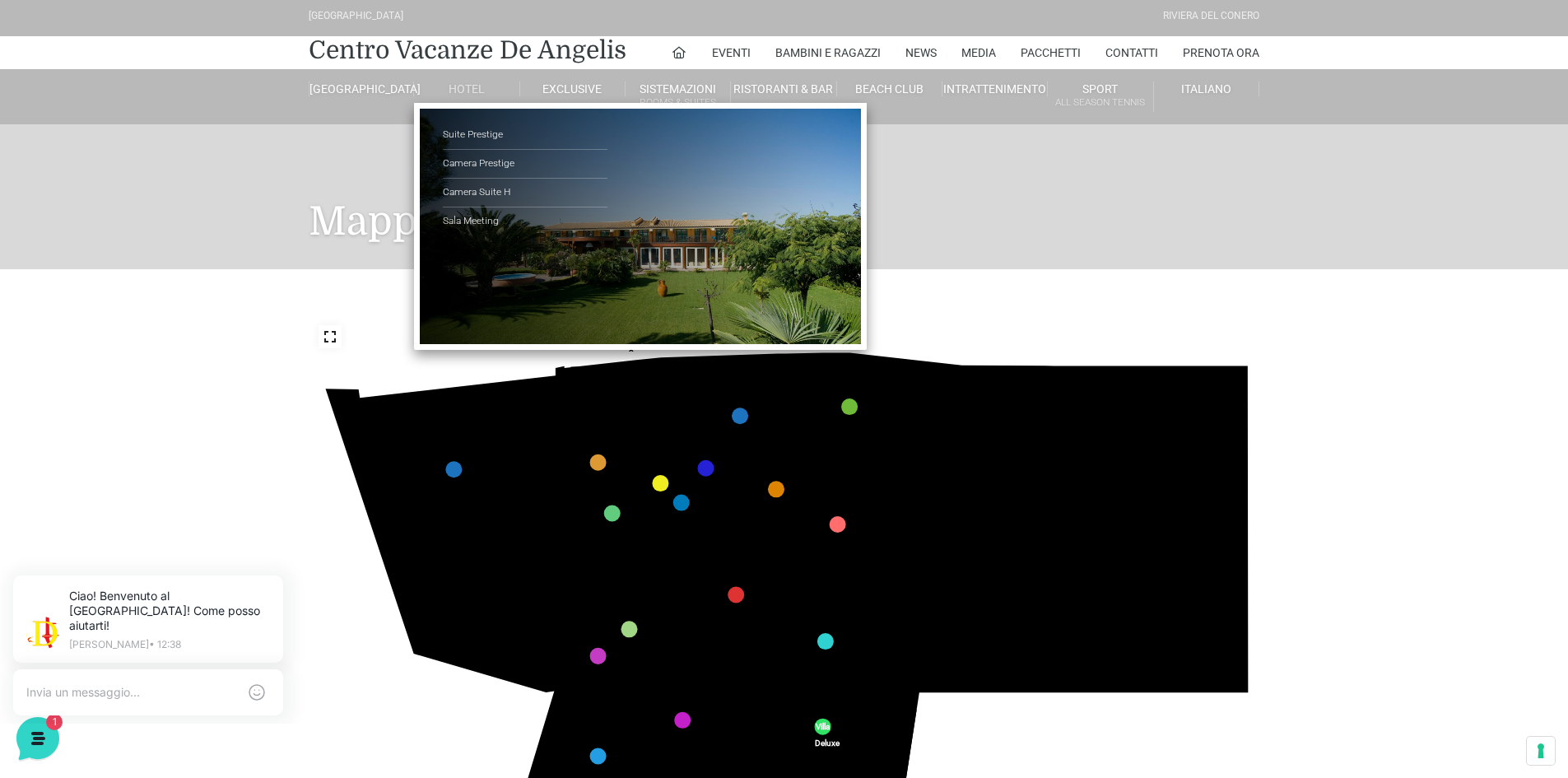
click at [470, 81] on link "Hotel" at bounding box center [467, 88] width 105 height 15
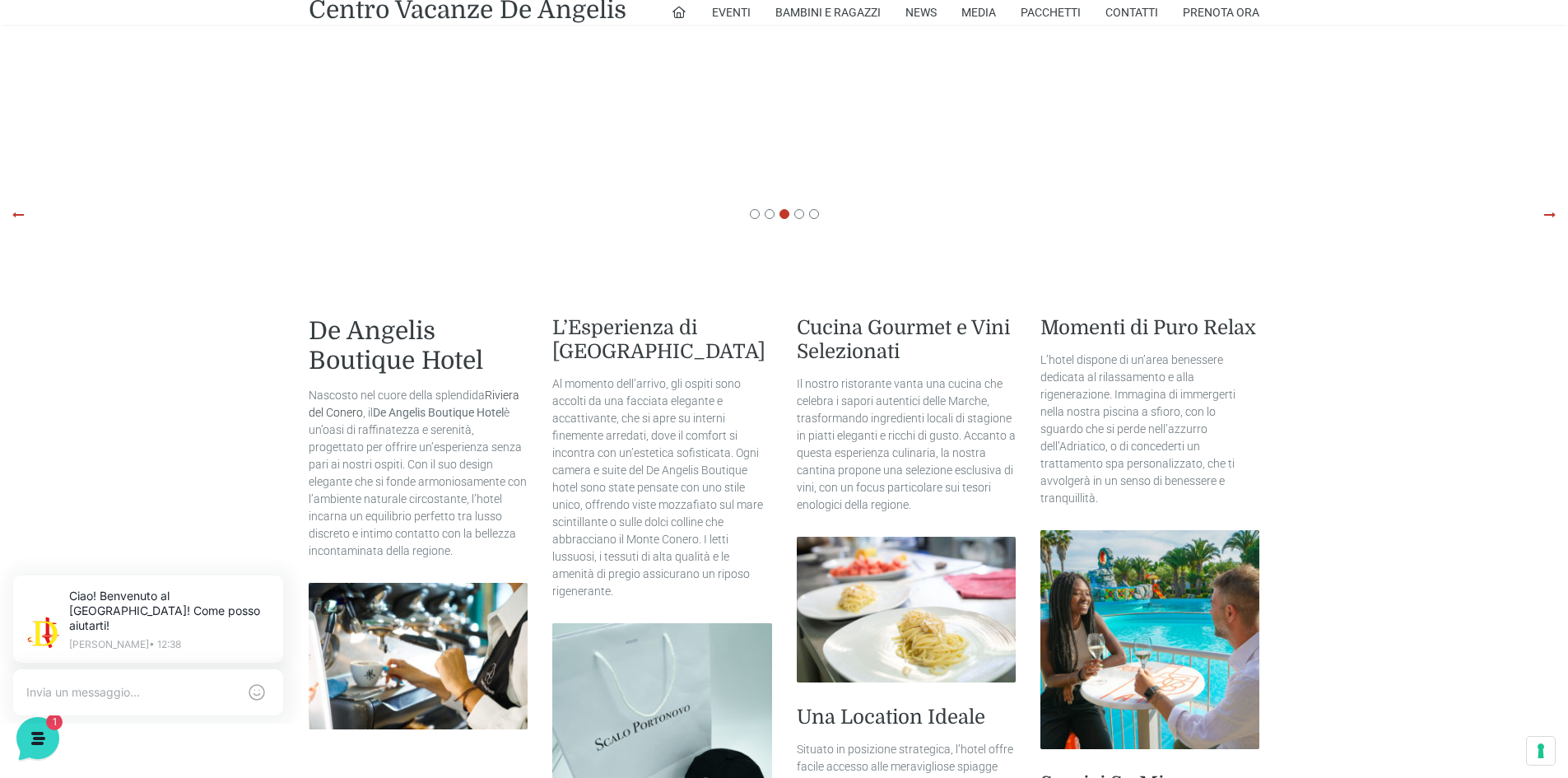
scroll to position [1920, 0]
